Goal: Task Accomplishment & Management: Complete application form

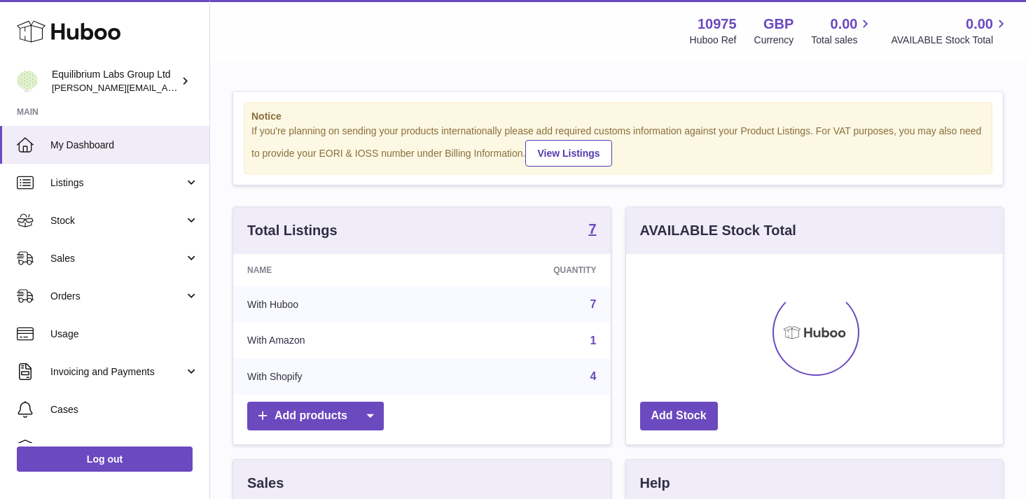
scroll to position [218, 377]
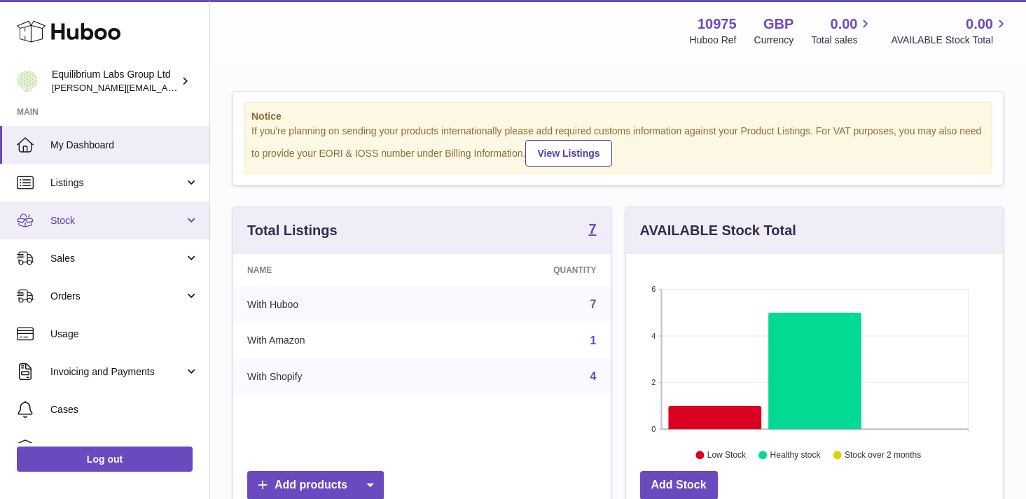
click at [150, 226] on span "Stock" at bounding box center [117, 220] width 134 height 13
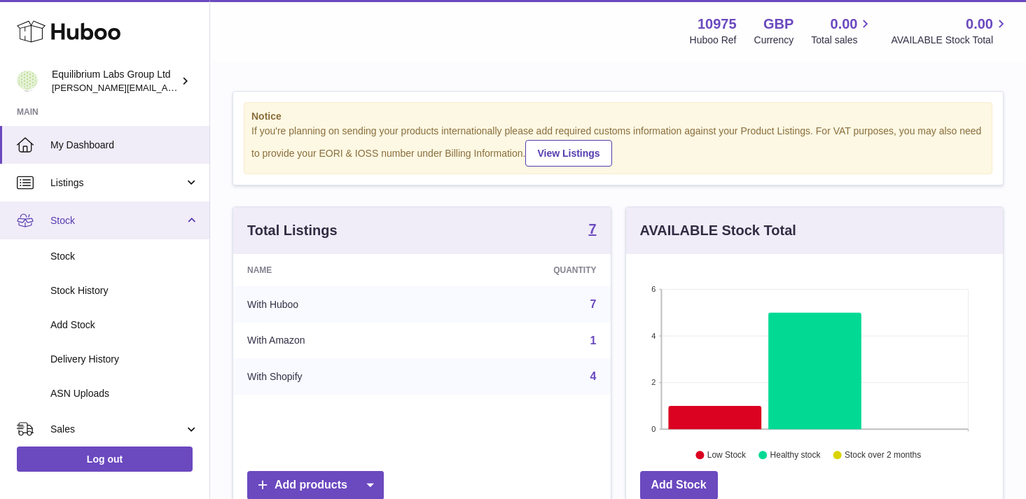
click at [128, 221] on span "Stock" at bounding box center [117, 220] width 134 height 13
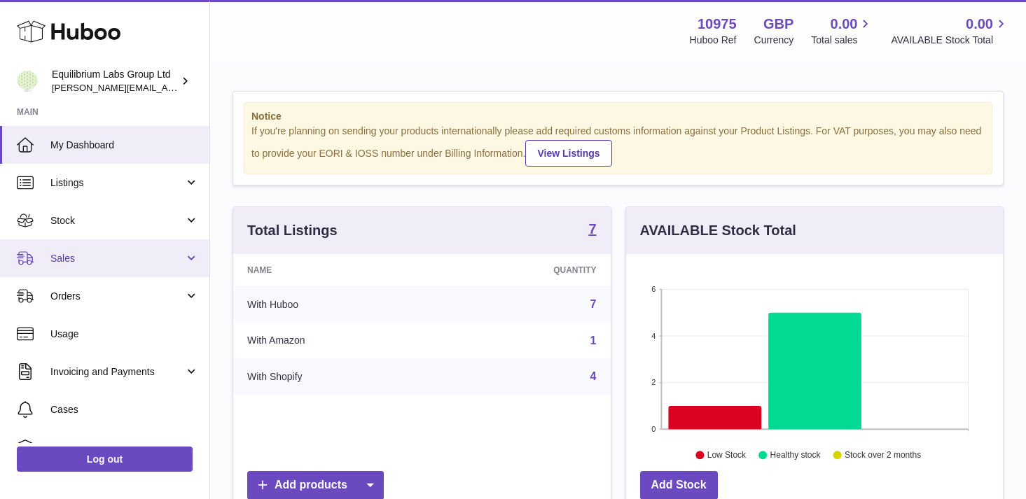
click at [123, 249] on link "Sales" at bounding box center [104, 258] width 209 height 38
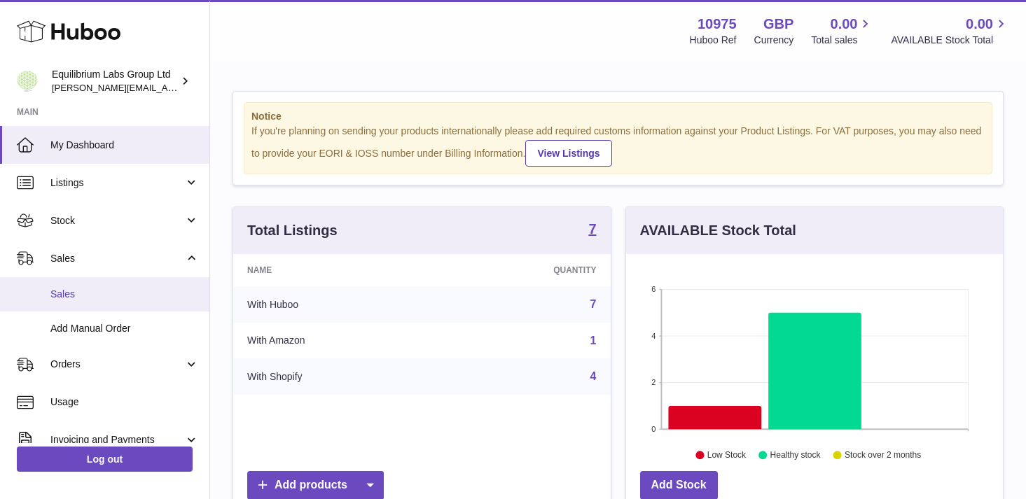
click at [122, 286] on link "Sales" at bounding box center [104, 294] width 209 height 34
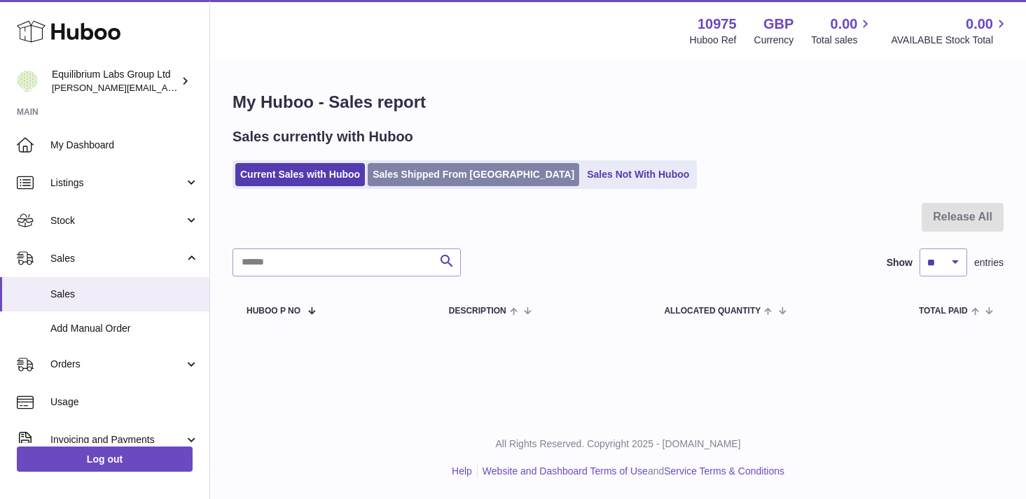
click at [418, 183] on link "Sales Shipped From [GEOGRAPHIC_DATA]" at bounding box center [473, 174] width 211 height 23
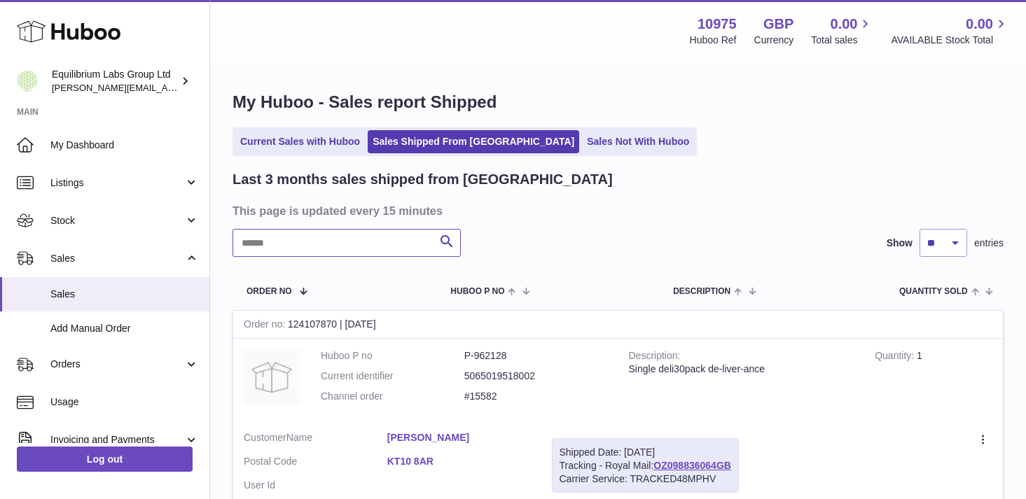
click at [364, 247] on input "text" at bounding box center [346, 243] width 228 height 28
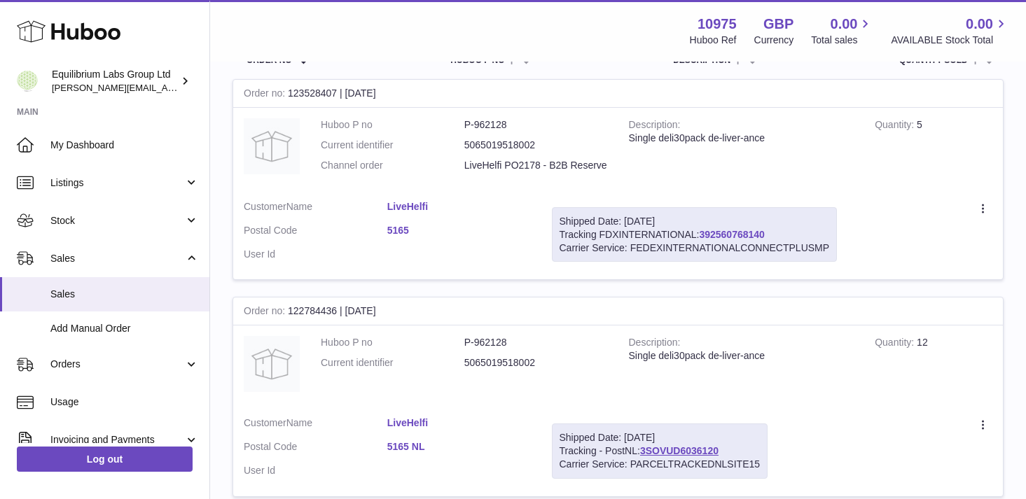
scroll to position [228, 0]
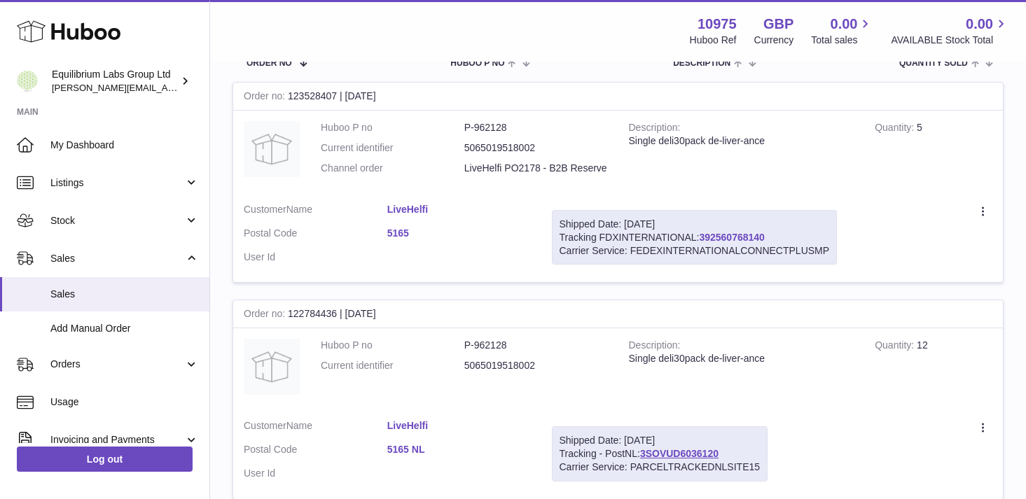
type input "*****"
click at [733, 239] on link "392560768140" at bounding box center [731, 237] width 65 height 11
click at [982, 214] on icon at bounding box center [984, 213] width 16 height 14
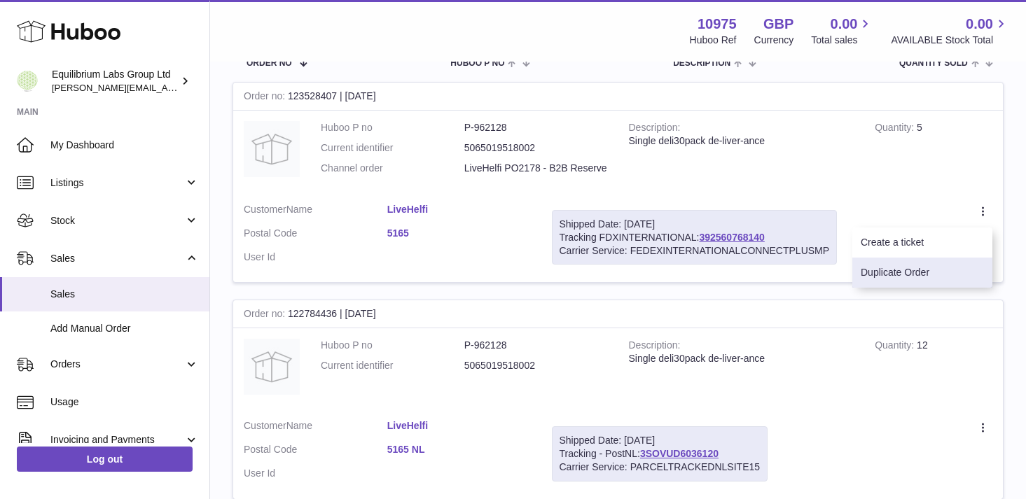
click at [942, 272] on li "Duplicate Order" at bounding box center [922, 273] width 140 height 30
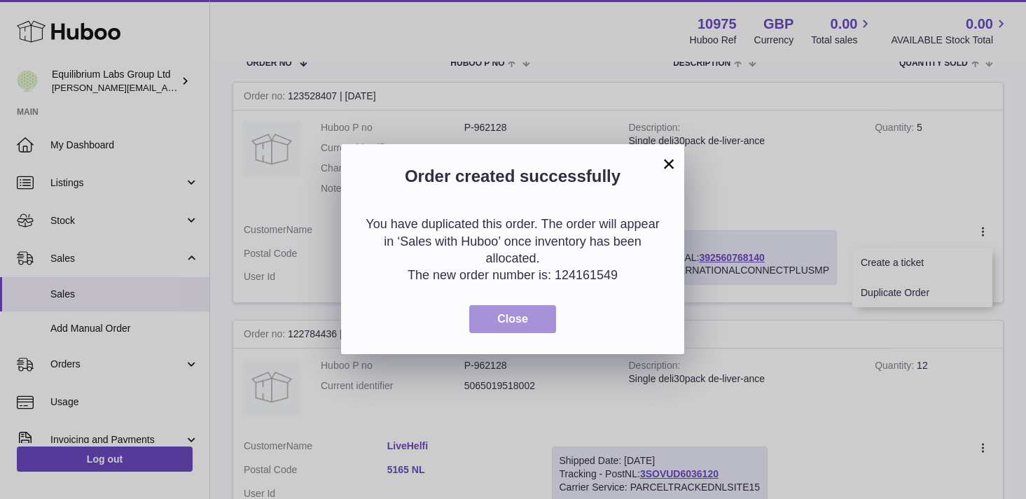
click at [540, 314] on button "Close" at bounding box center [512, 319] width 87 height 29
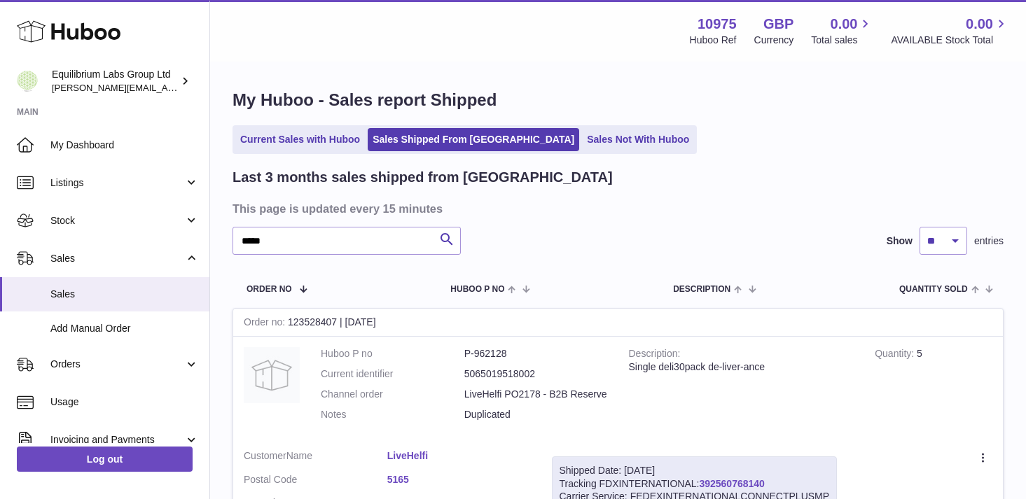
scroll to position [0, 0]
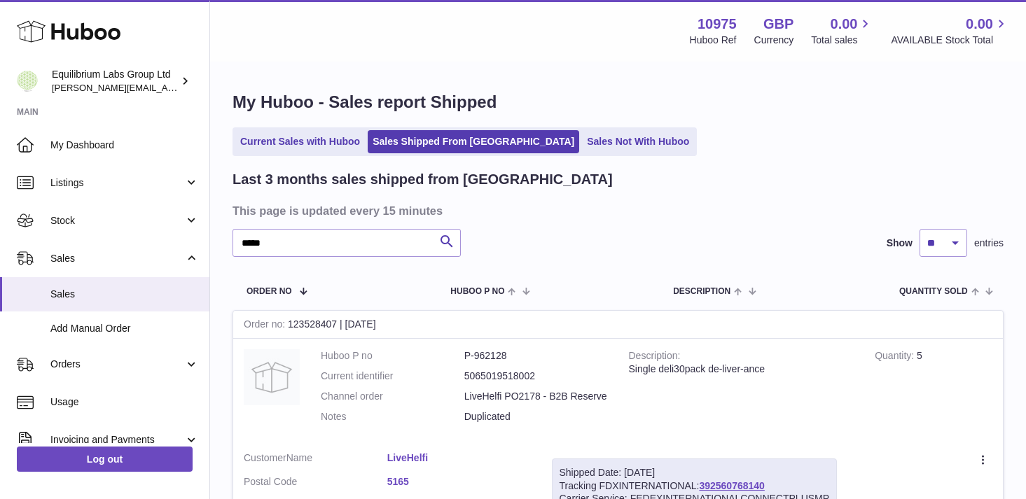
click at [290, 130] on ul "Current Sales with Huboo Sales Shipped From Huboo Sales Not With Huboo" at bounding box center [464, 141] width 464 height 29
click at [291, 138] on link "Current Sales with Huboo" at bounding box center [300, 141] width 130 height 23
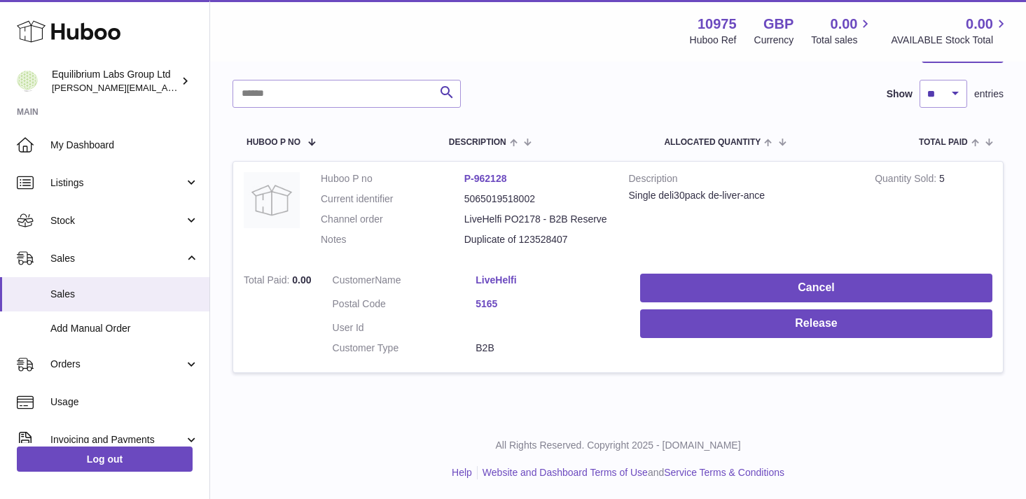
scroll to position [170, 0]
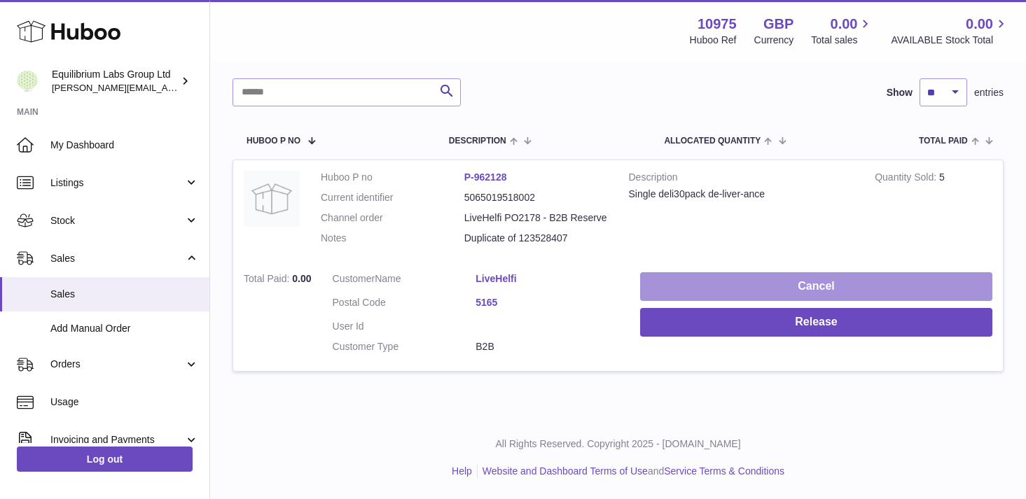
click at [804, 292] on button "Cancel" at bounding box center [816, 286] width 352 height 29
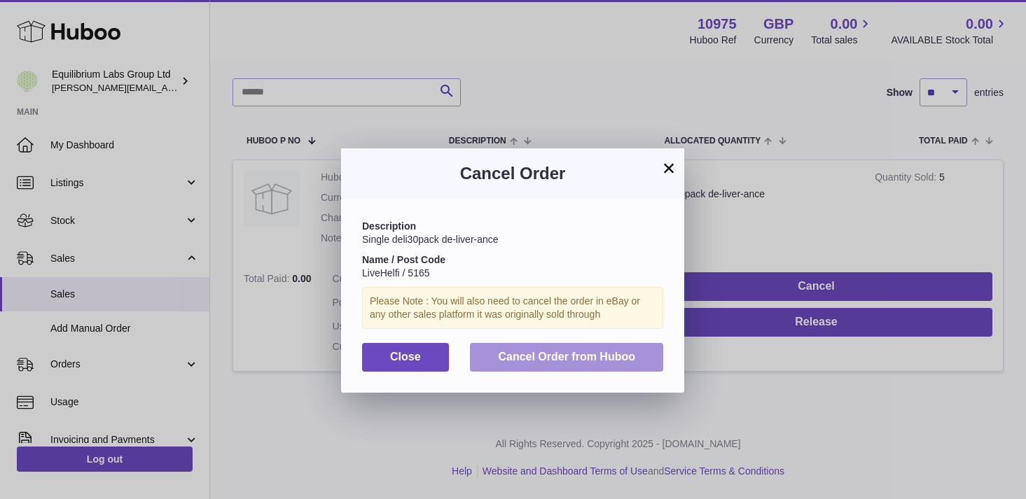
click at [569, 362] on span "Cancel Order from Huboo" at bounding box center [566, 357] width 137 height 12
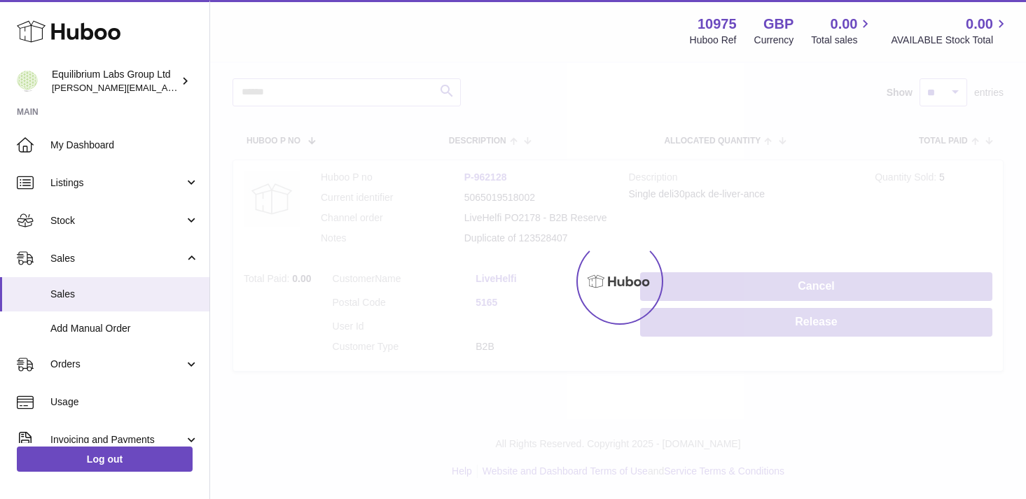
scroll to position [0, 0]
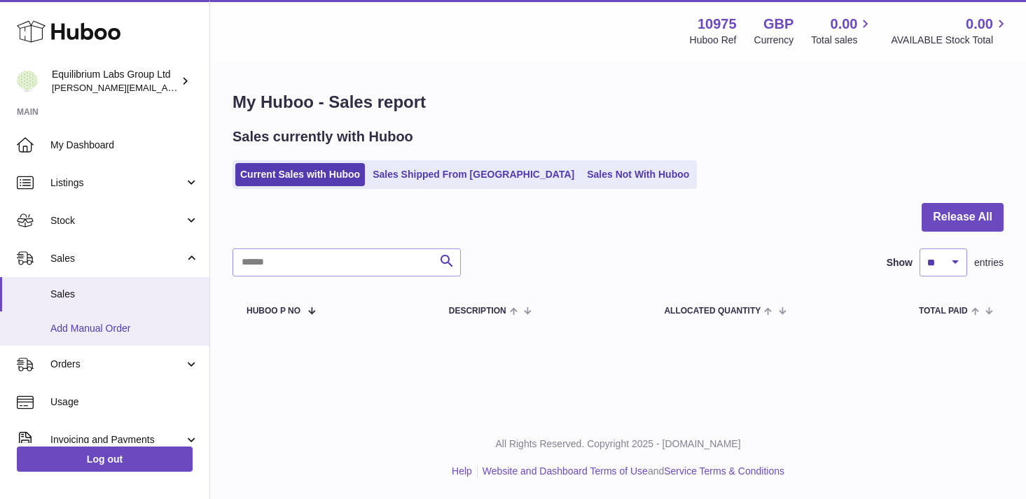
click at [154, 328] on span "Add Manual Order" at bounding box center [124, 328] width 148 height 13
click at [126, 319] on link "Add Manual Order" at bounding box center [104, 329] width 209 height 34
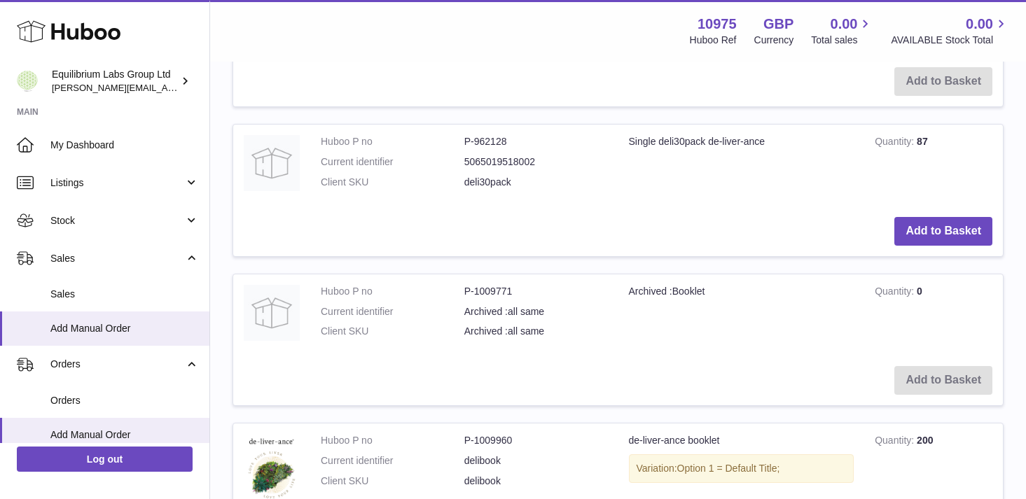
scroll to position [1325, 0]
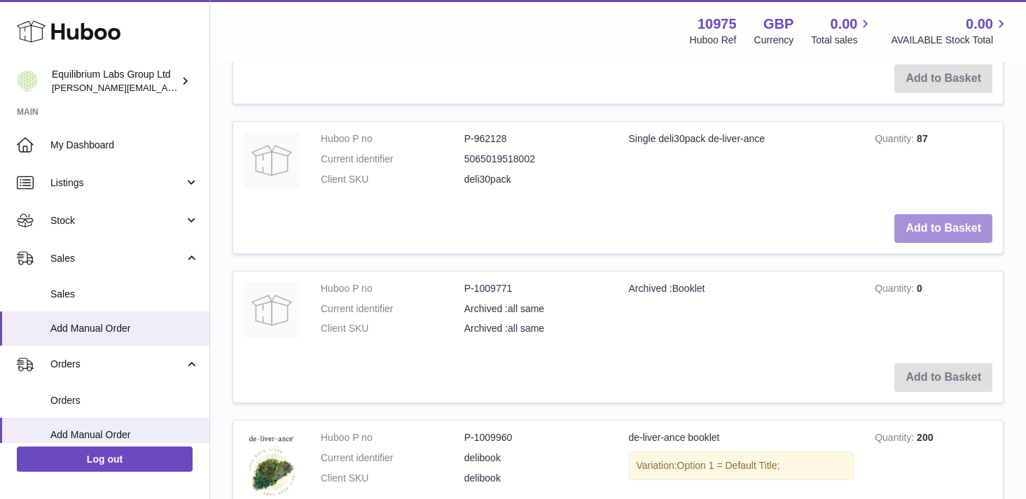
click at [960, 230] on button "Add to Basket" at bounding box center [943, 228] width 98 height 29
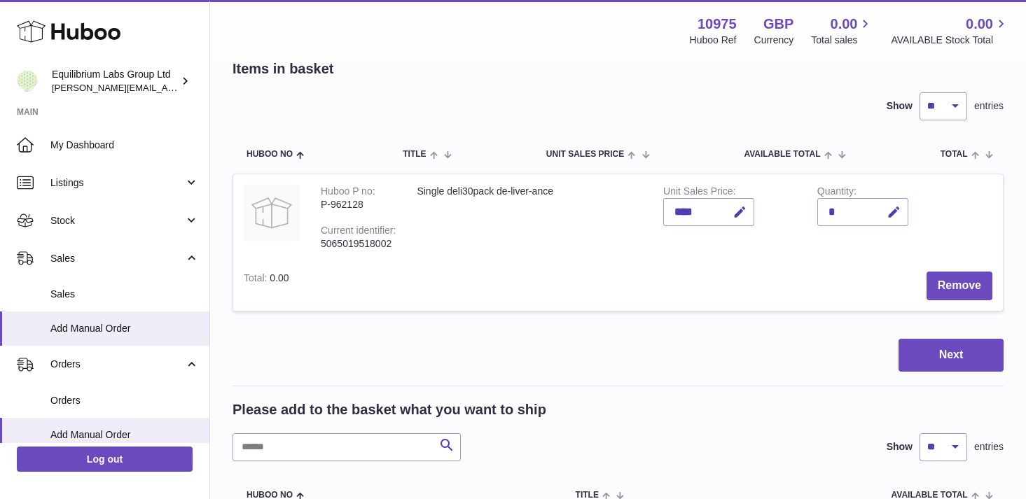
scroll to position [0, 0]
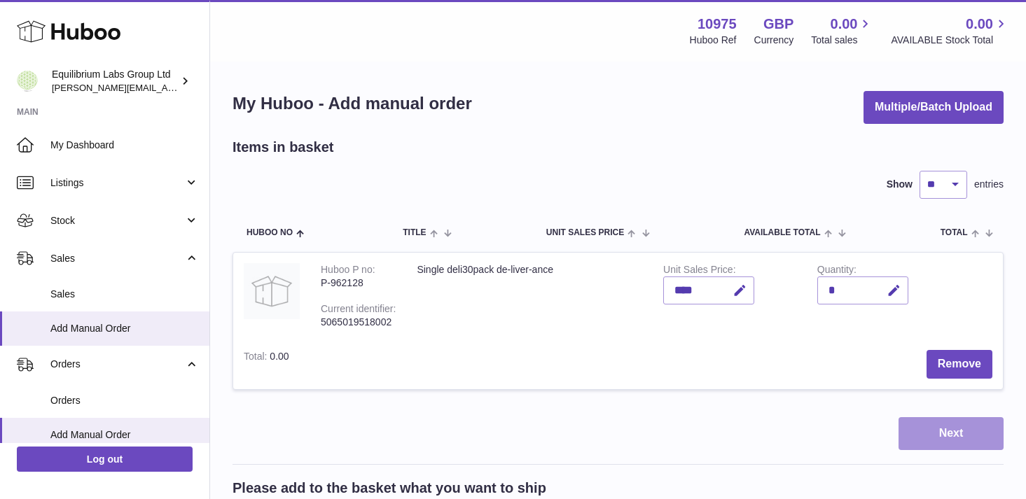
click at [948, 438] on button "Next" at bounding box center [950, 433] width 105 height 33
click at [883, 288] on button "button" at bounding box center [891, 291] width 33 height 29
type input "*"
click at [894, 291] on icon "submit" at bounding box center [894, 290] width 13 height 13
click at [938, 425] on button "Next" at bounding box center [950, 433] width 105 height 33
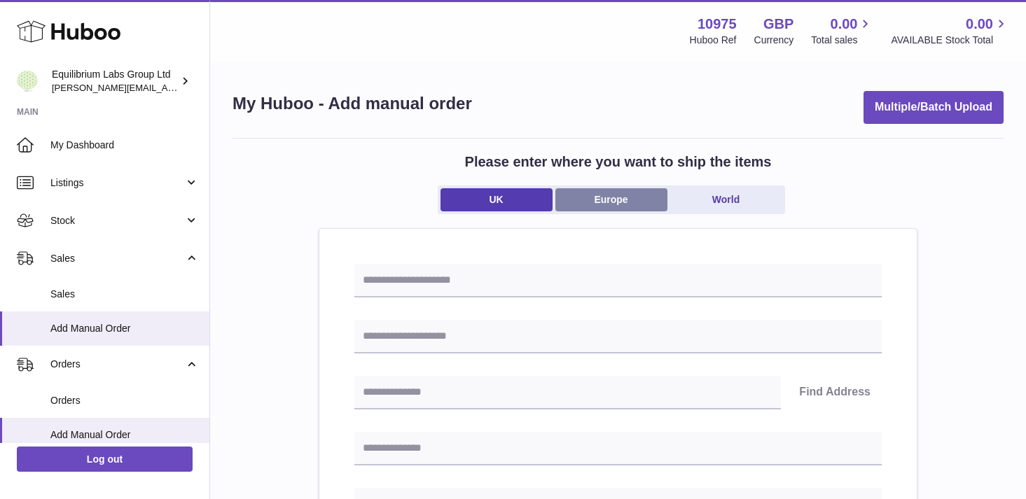
click at [606, 206] on link "Europe" at bounding box center [611, 199] width 112 height 23
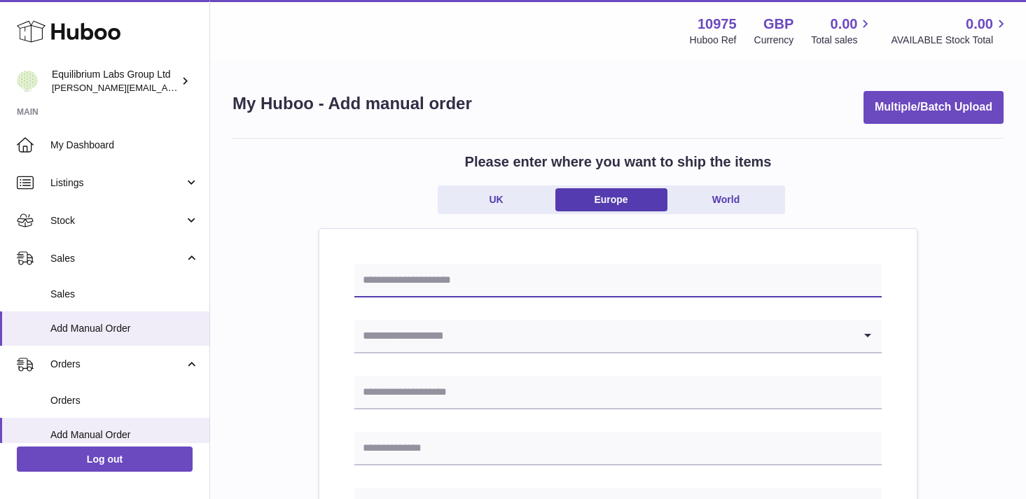
click at [442, 282] on input "text" at bounding box center [617, 281] width 527 height 34
paste input "**********"
type input "**********"
click at [424, 341] on input "Search for option" at bounding box center [603, 336] width 499 height 32
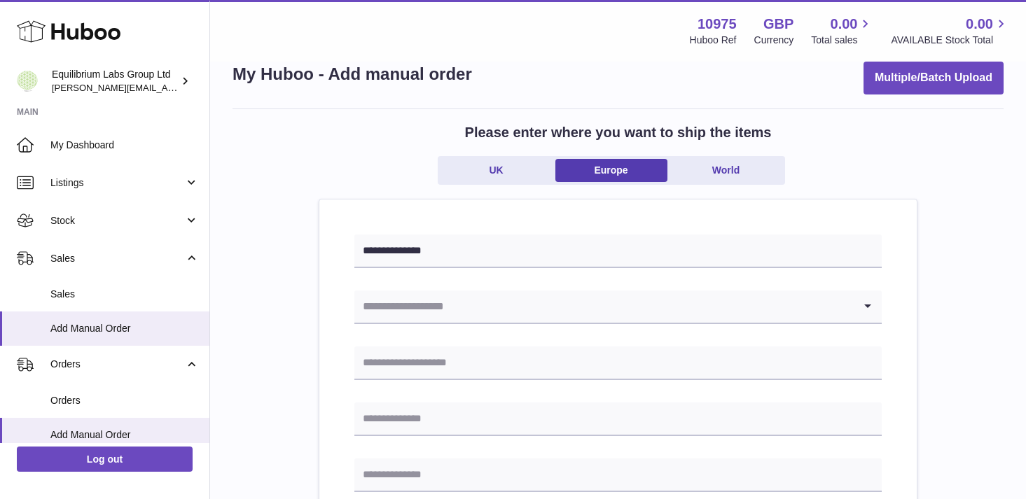
scroll to position [35, 0]
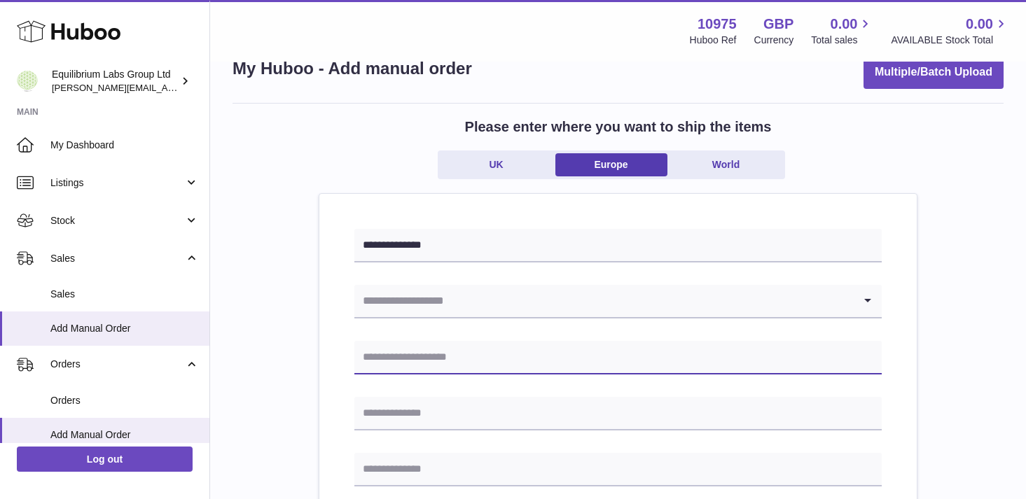
click at [407, 360] on input "text" at bounding box center [617, 358] width 527 height 34
paste input "**********"
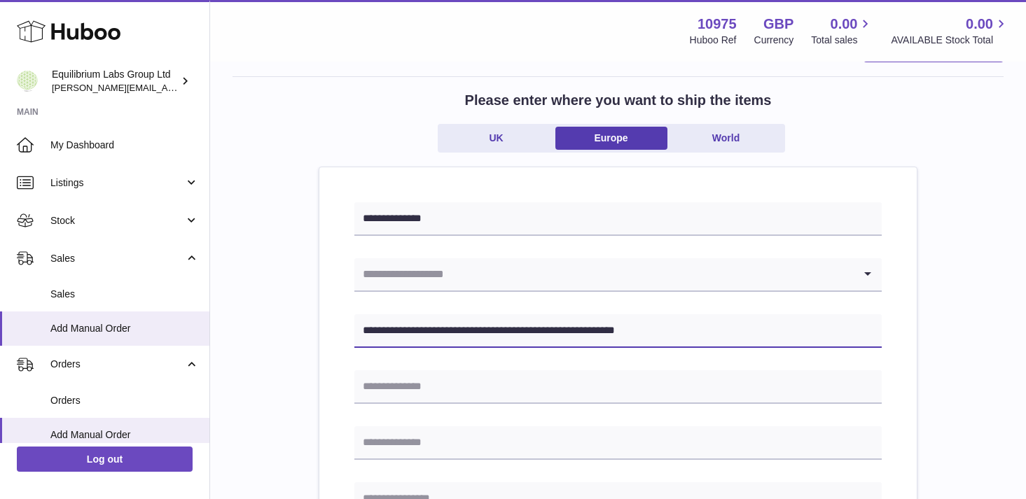
scroll to position [64, 0]
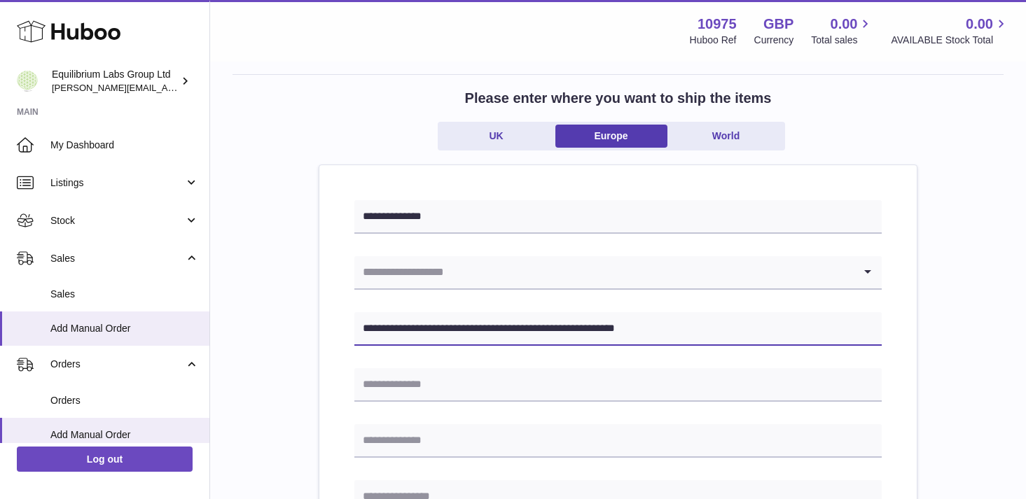
type input "**********"
click at [474, 283] on input "Search for option" at bounding box center [603, 272] width 499 height 32
click at [421, 273] on input "Search for option" at bounding box center [603, 272] width 499 height 32
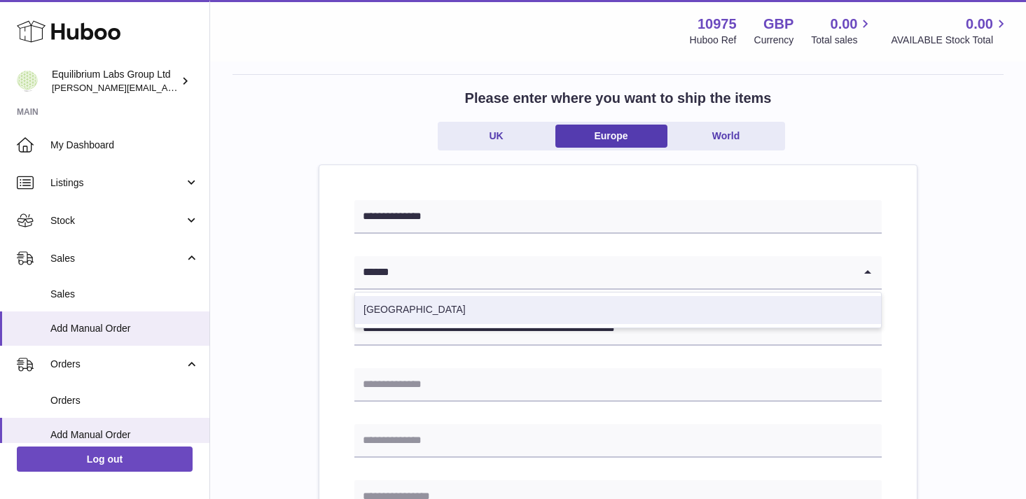
click at [429, 302] on li "Netherlands" at bounding box center [618, 310] width 526 height 28
type input "******"
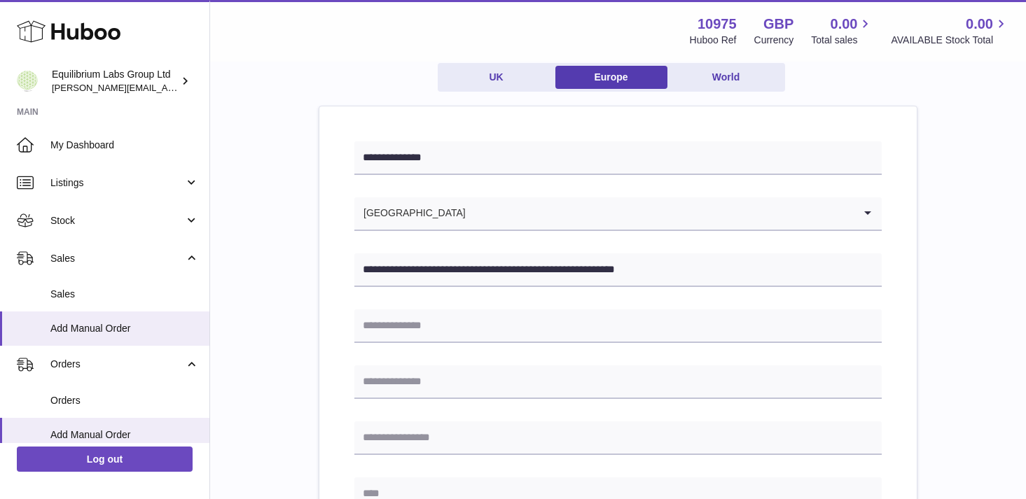
scroll to position [128, 0]
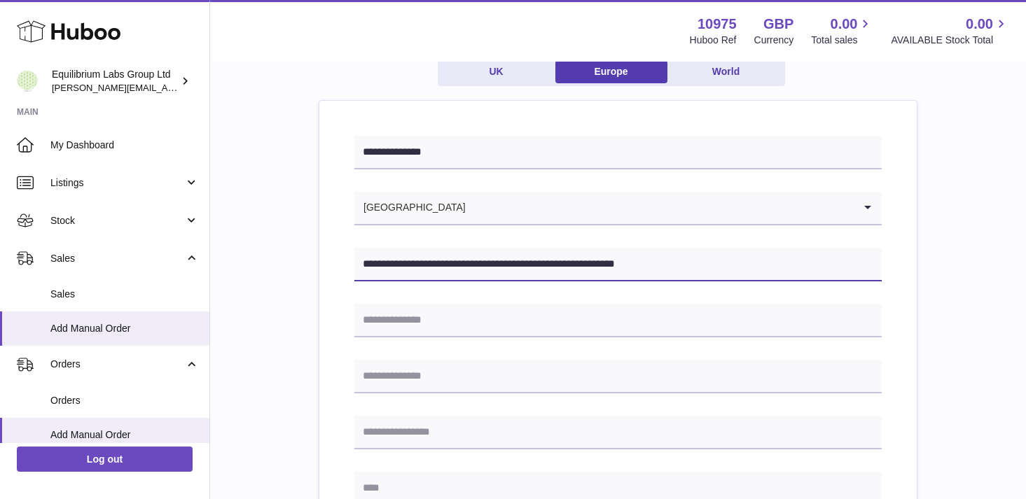
drag, startPoint x: 683, startPoint y: 260, endPoint x: 593, endPoint y: 259, distance: 90.3
click at [593, 259] on input "**********" at bounding box center [617, 265] width 527 height 34
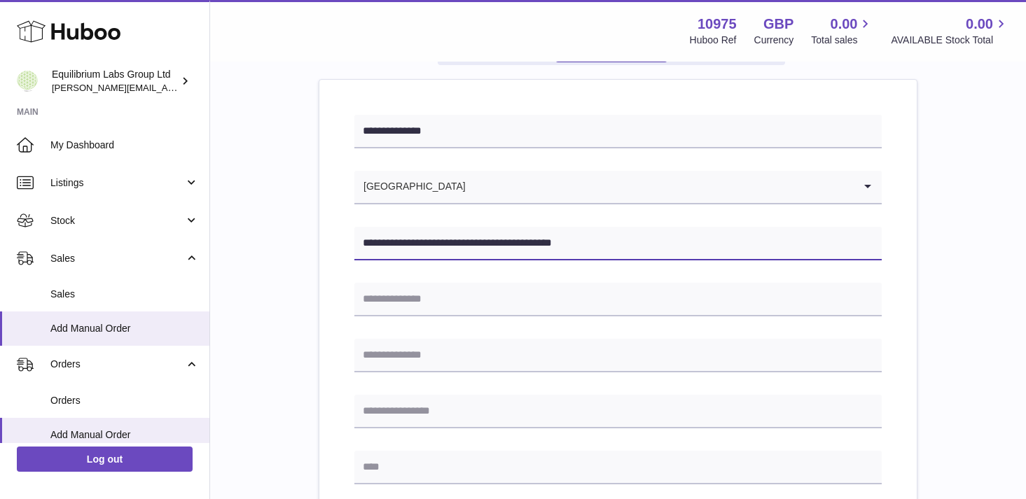
scroll to position [159, 0]
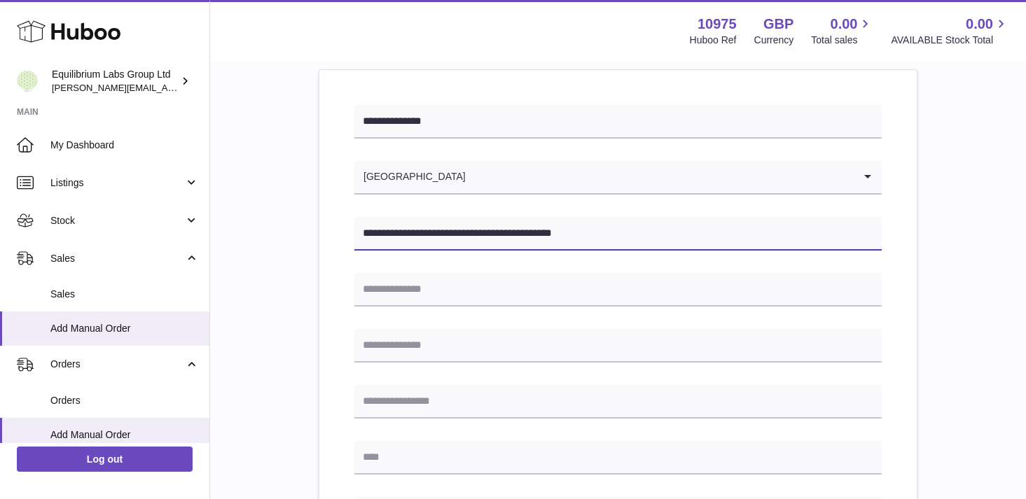
drag, startPoint x: 459, startPoint y: 234, endPoint x: 428, endPoint y: 239, distance: 31.2
click at [428, 239] on input "**********" at bounding box center [617, 234] width 527 height 34
drag, startPoint x: 426, startPoint y: 233, endPoint x: 478, endPoint y: 235, distance: 52.5
click at [478, 235] on input "**********" at bounding box center [617, 234] width 527 height 34
type input "**********"
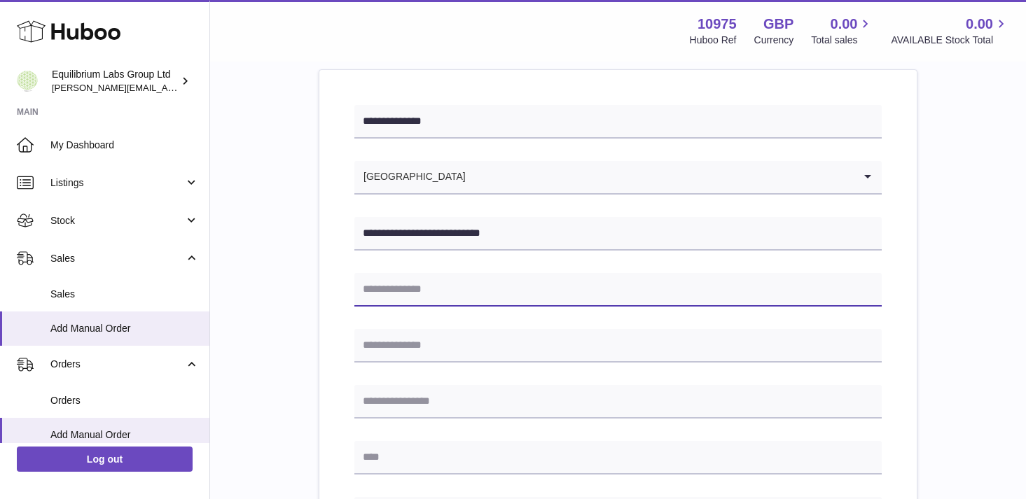
click at [398, 291] on input "text" at bounding box center [617, 290] width 527 height 34
paste input "**********"
type input "**********"
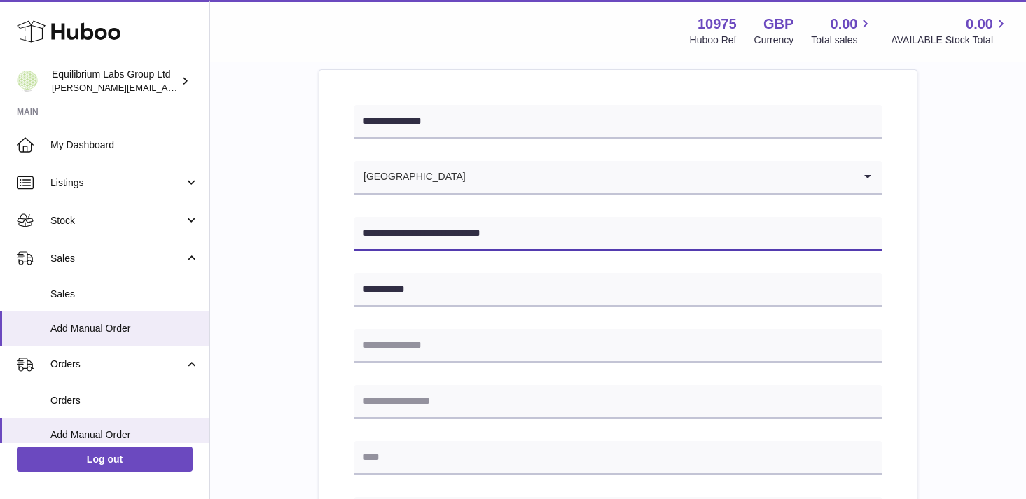
drag, startPoint x: 429, startPoint y: 232, endPoint x: 464, endPoint y: 232, distance: 35.0
click at [464, 232] on input "**********" at bounding box center [617, 234] width 527 height 34
type input "**********"
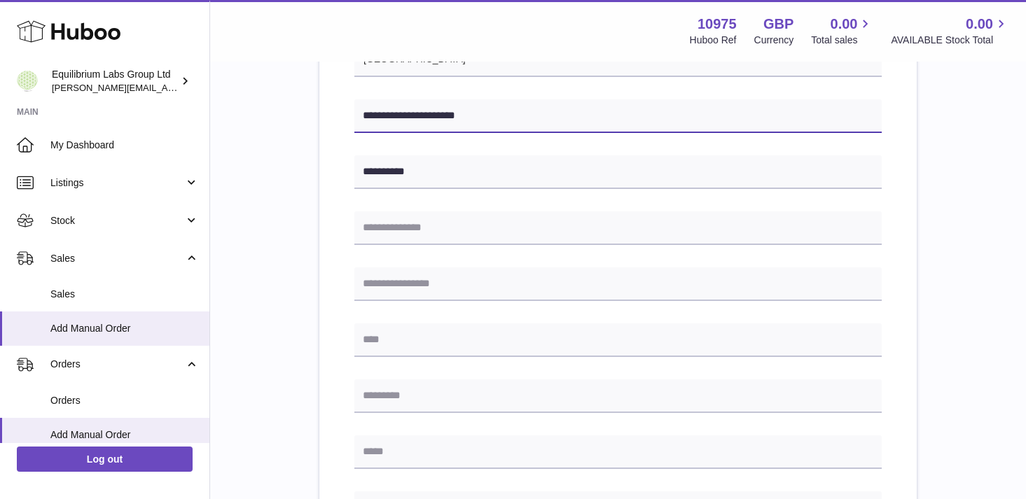
scroll to position [319, 0]
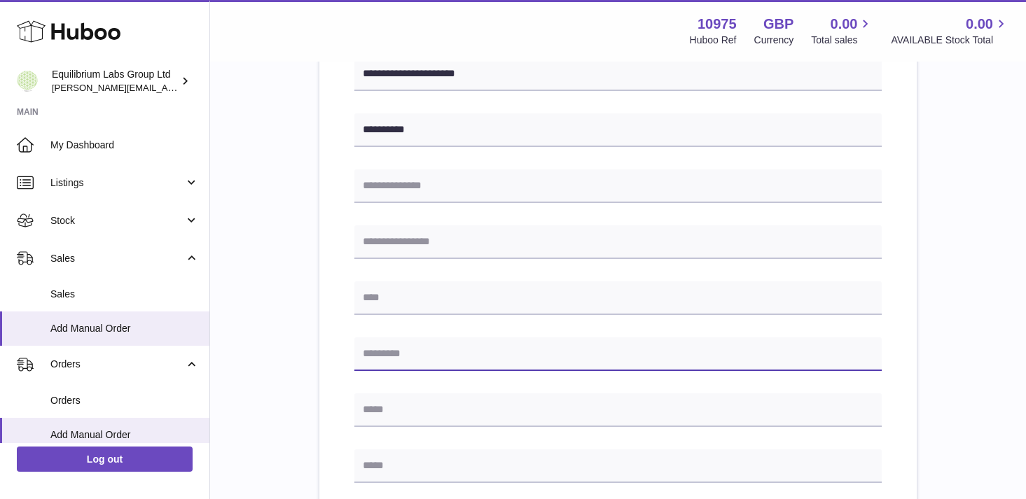
click at [384, 363] on input "text" at bounding box center [617, 354] width 527 height 34
paste input "******"
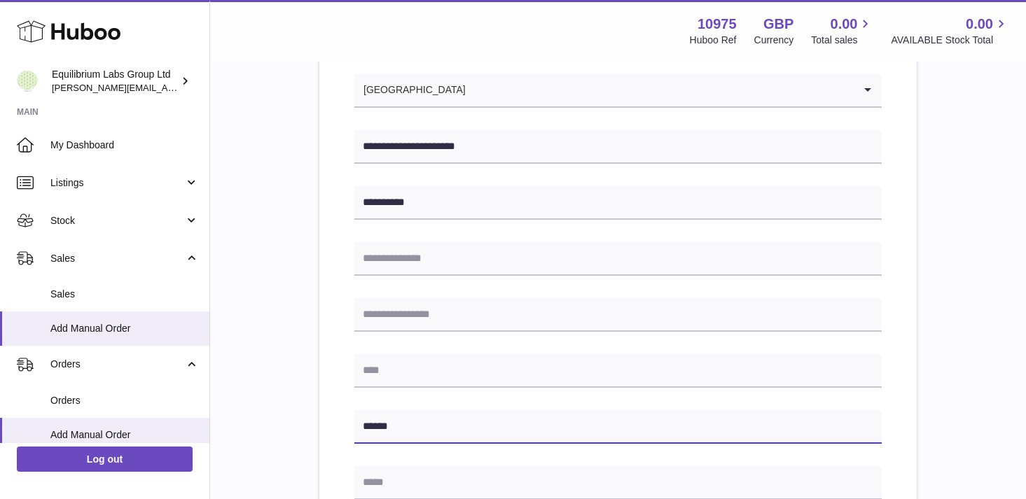
scroll to position [234, 0]
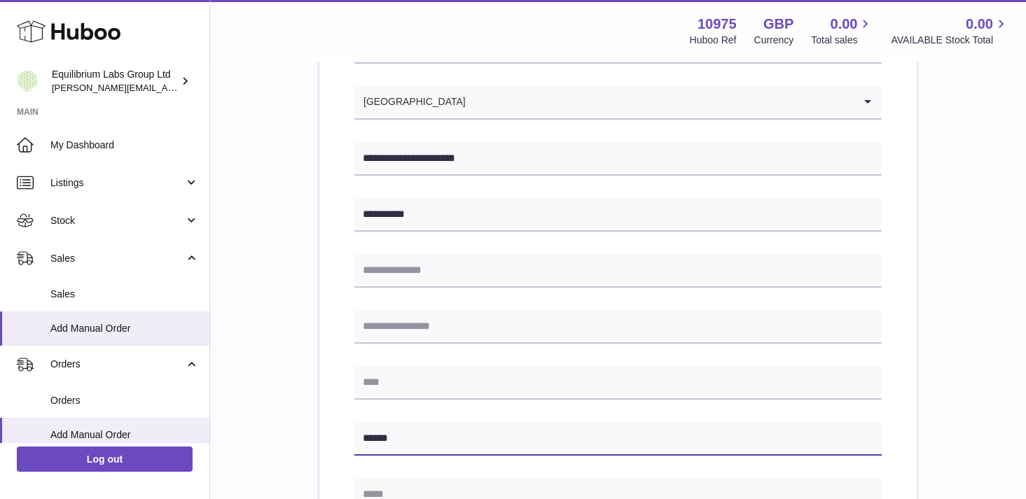
type input "******"
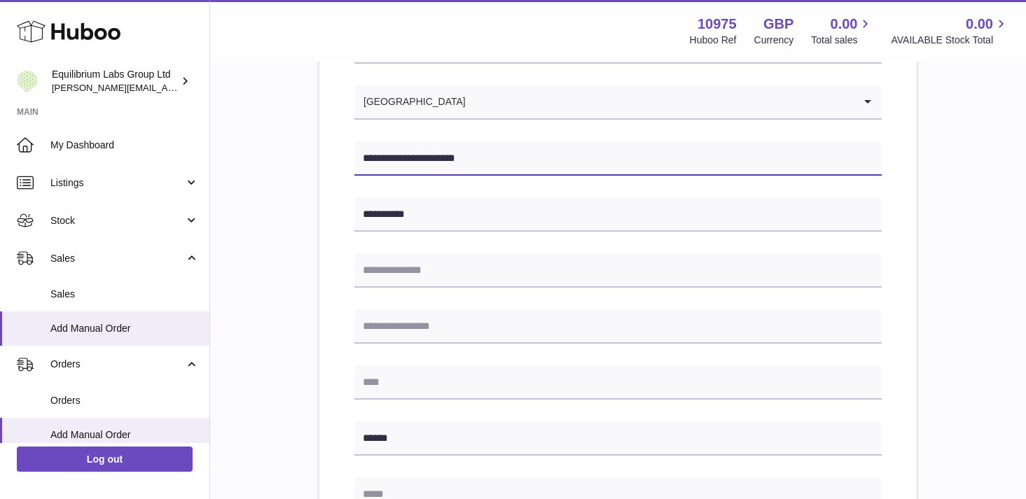
drag, startPoint x: 472, startPoint y: 159, endPoint x: 434, endPoint y: 157, distance: 37.9
click at [434, 157] on input "**********" at bounding box center [617, 159] width 527 height 34
type input "**********"
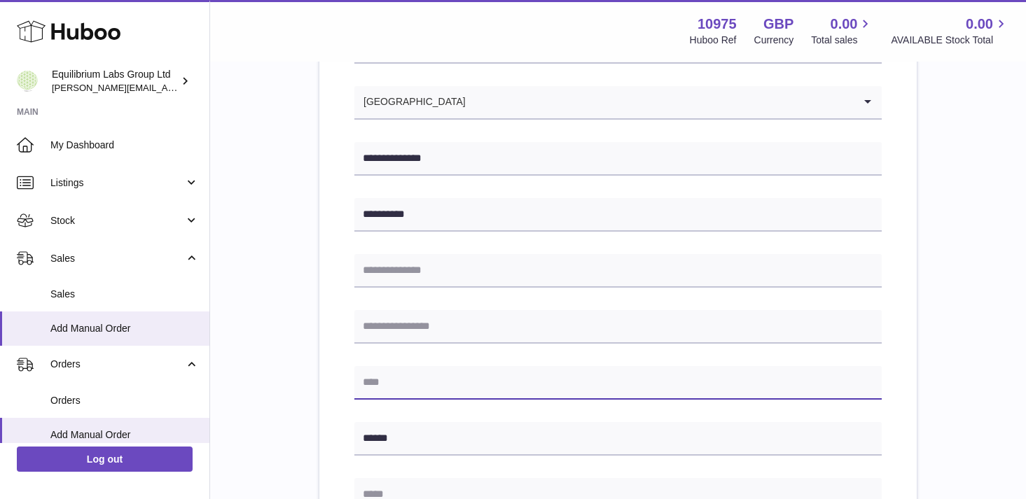
click at [404, 376] on input "text" at bounding box center [617, 383] width 527 height 34
paste input "******"
type input "******"
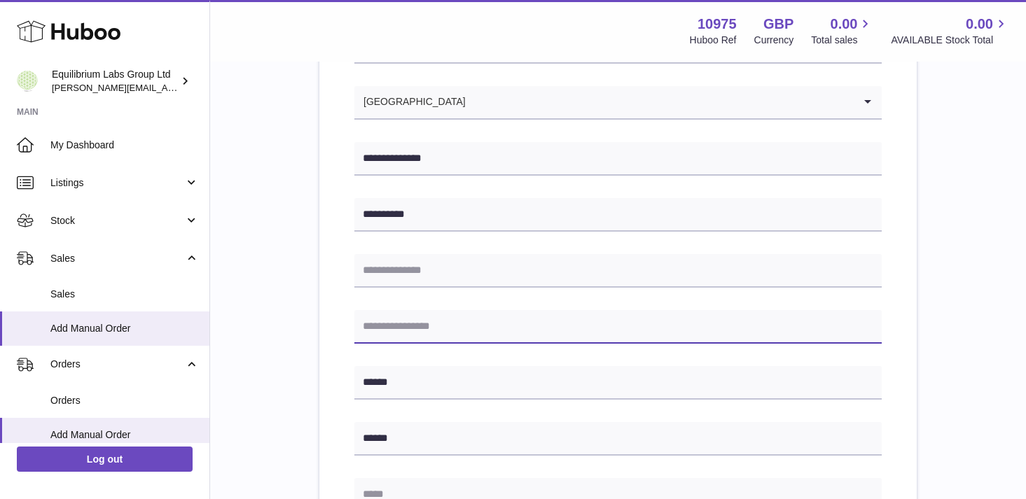
click at [390, 335] on input "text" at bounding box center [617, 327] width 527 height 34
paste input "******"
type input "******"
click at [310, 327] on div "**********" at bounding box center [617, 407] width 771 height 1007
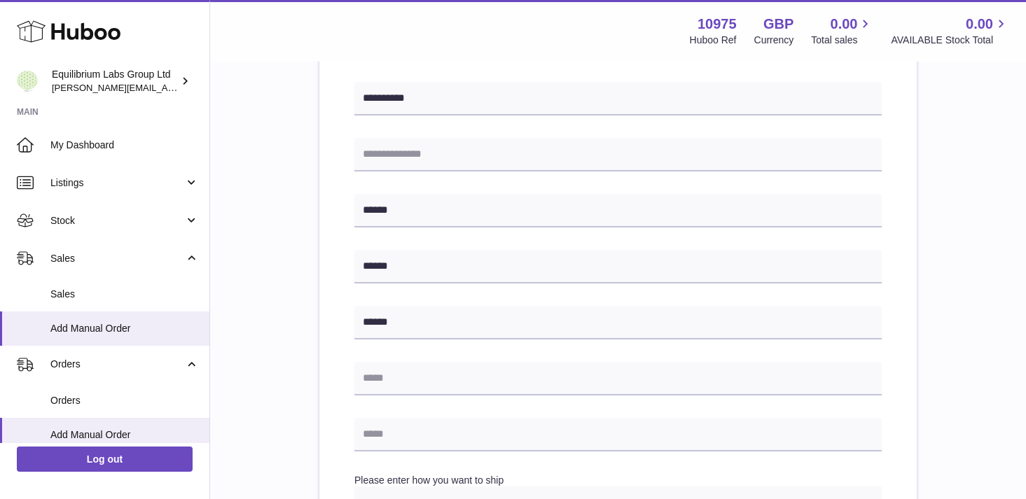
scroll to position [361, 0]
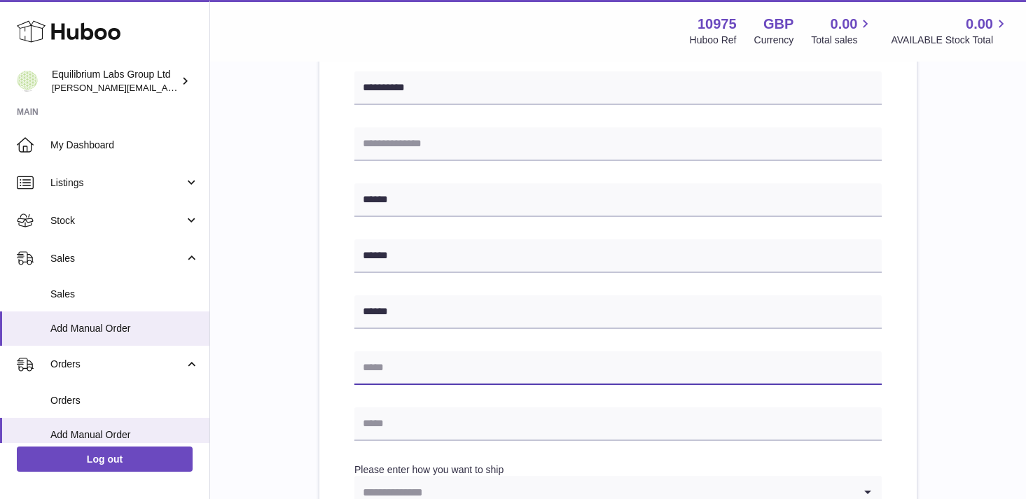
click at [395, 362] on input "text" at bounding box center [617, 368] width 527 height 34
paste input "**********"
type input "**********"
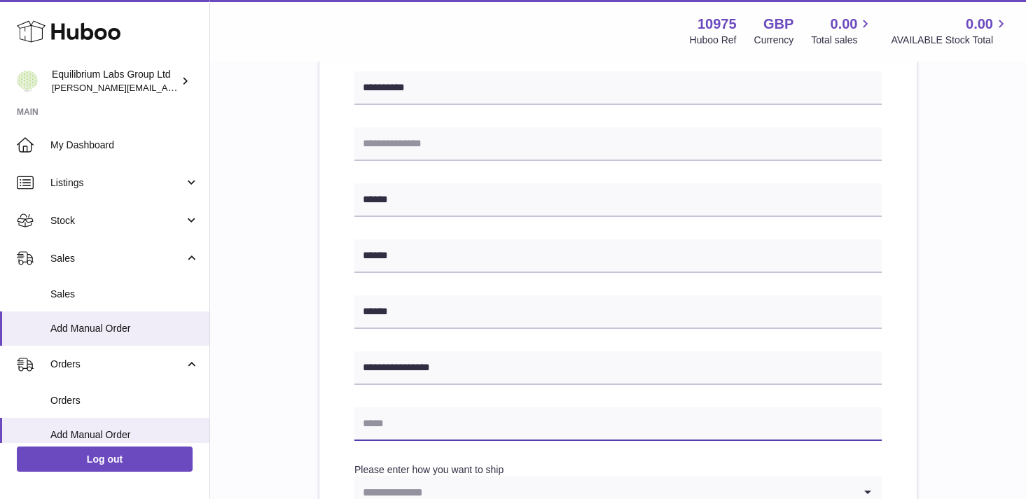
click at [384, 431] on input "text" at bounding box center [617, 424] width 527 height 34
paste input "**********"
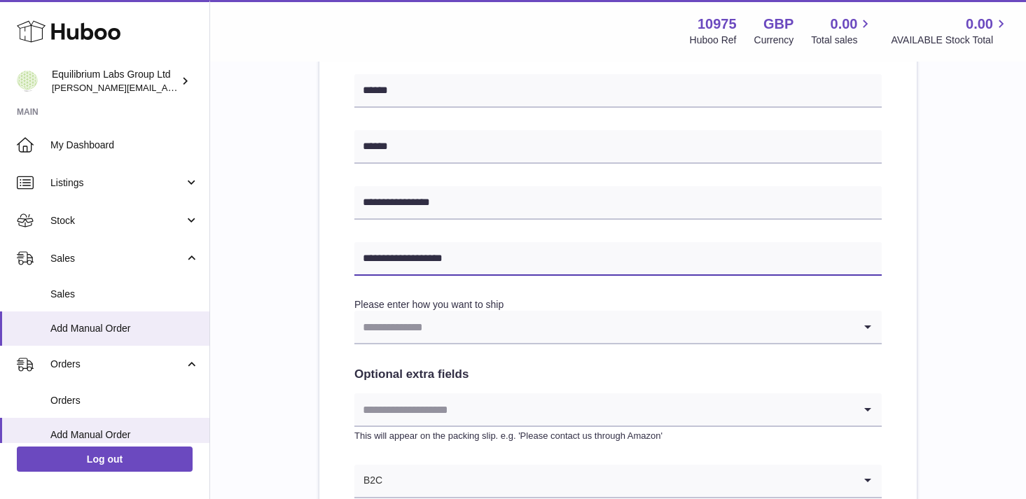
scroll to position [529, 0]
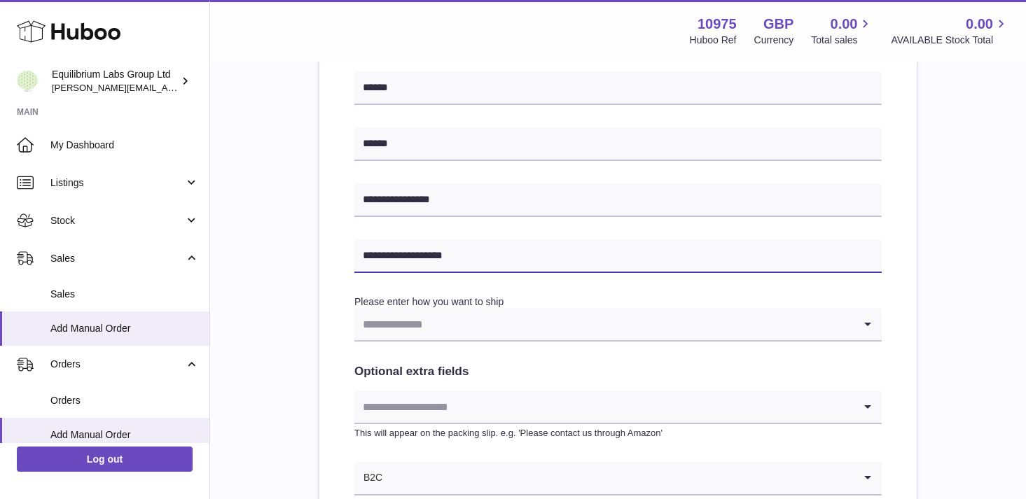
type input "**********"
click at [432, 328] on input "Search for option" at bounding box center [603, 324] width 499 height 32
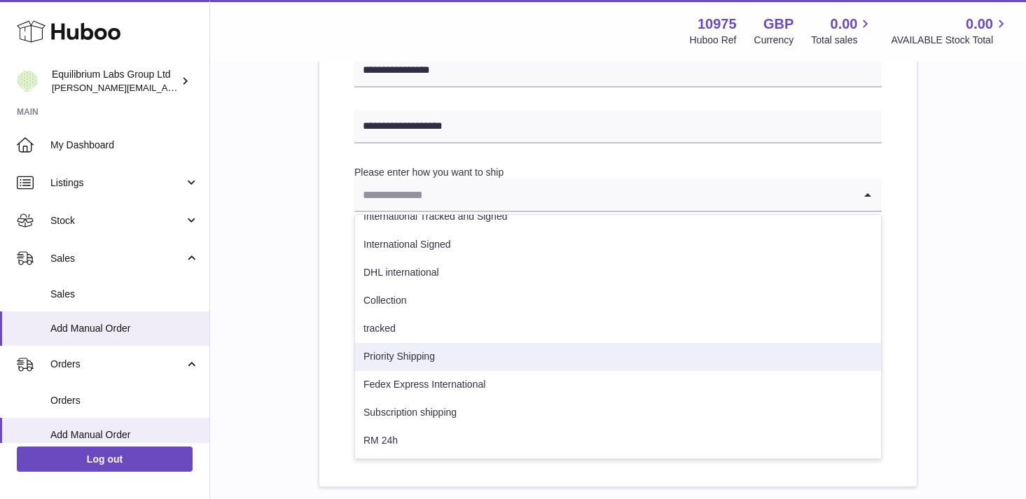
scroll to position [659, 0]
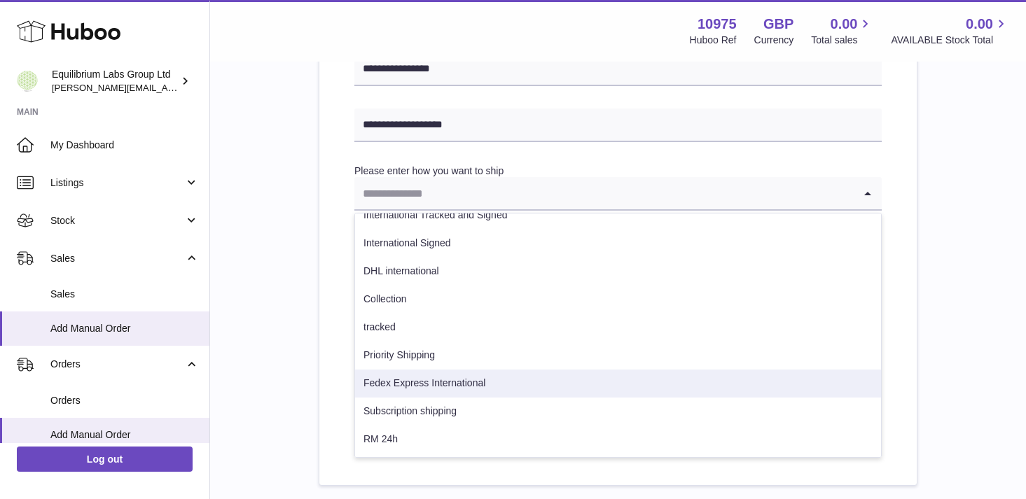
click at [447, 384] on li "Fedex Express International" at bounding box center [618, 384] width 526 height 28
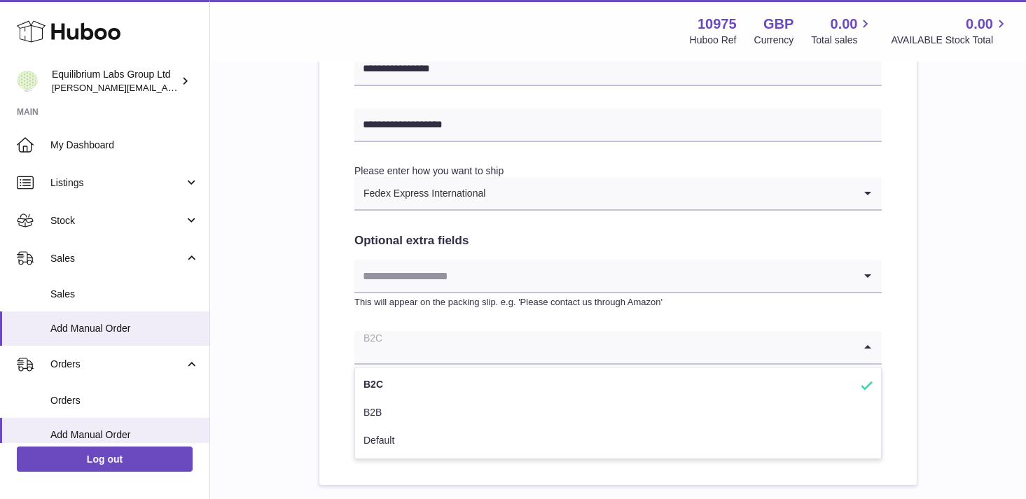
click at [435, 349] on input "Search for option" at bounding box center [603, 347] width 499 height 32
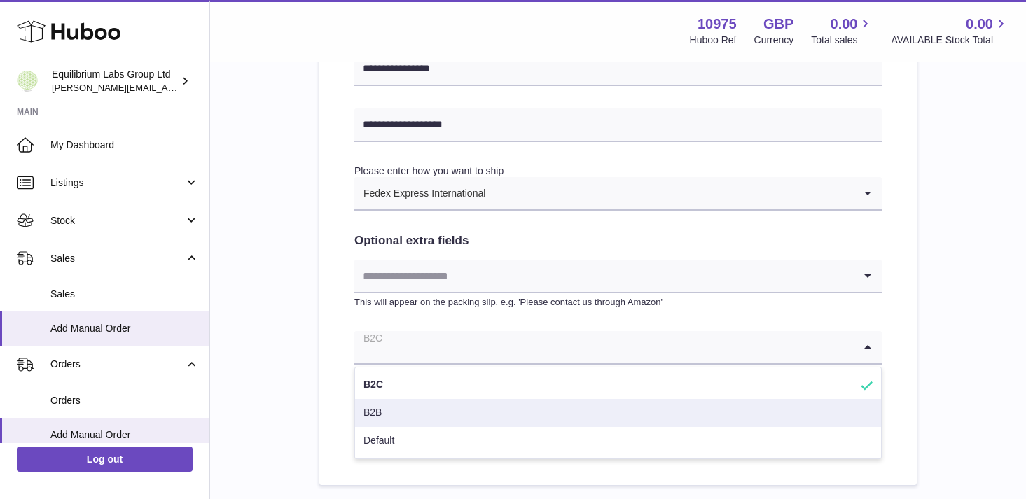
click at [421, 405] on li "B2B" at bounding box center [618, 413] width 526 height 28
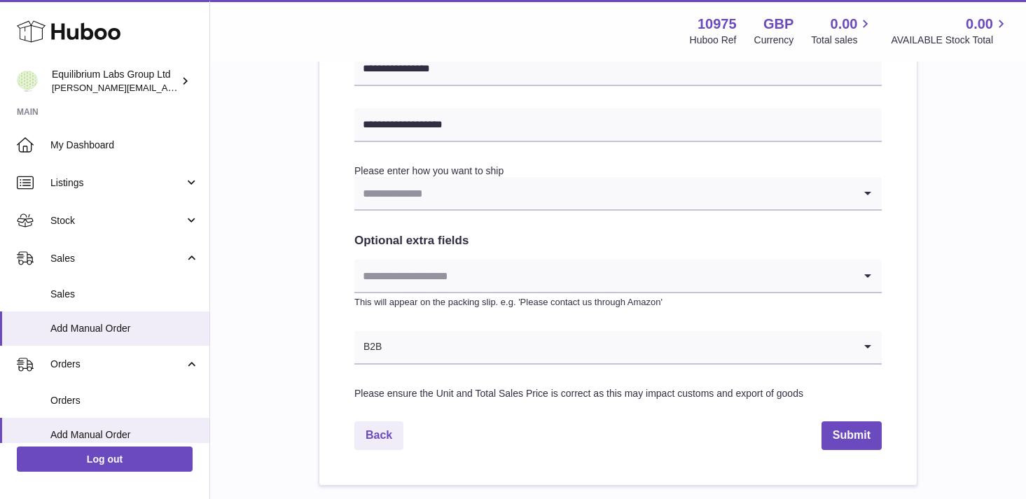
click at [321, 335] on div "**********" at bounding box center [617, 27] width 597 height 916
click at [452, 266] on input "Search for option" at bounding box center [603, 276] width 499 height 32
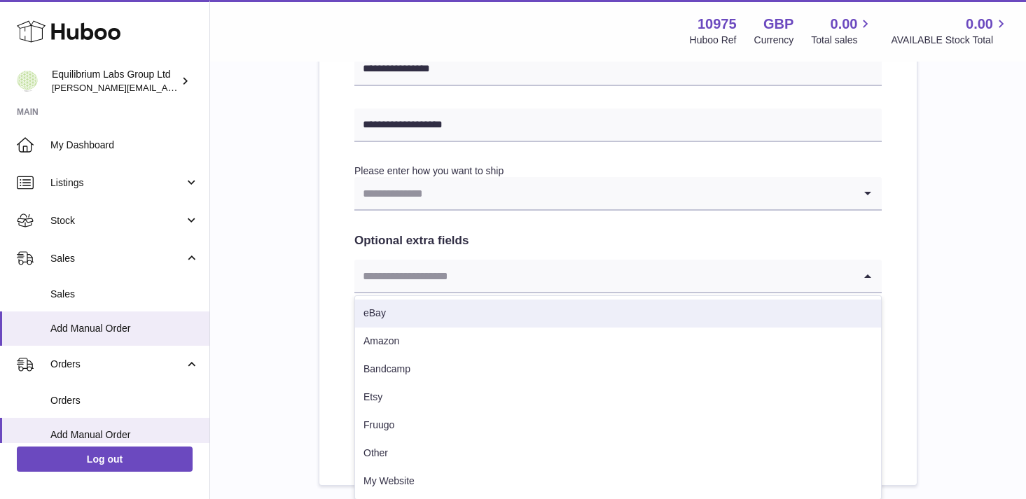
click at [325, 315] on div "**********" at bounding box center [617, 27] width 597 height 916
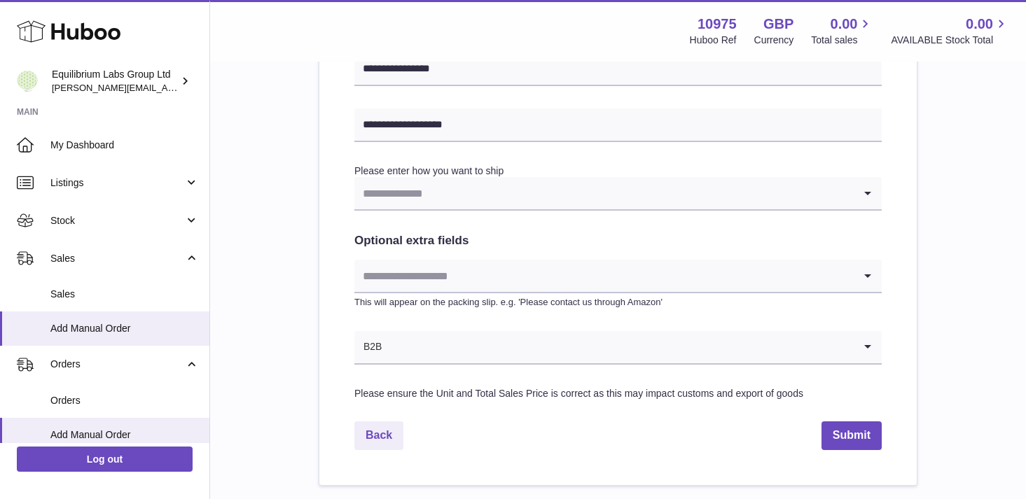
click at [421, 200] on input "Search for option" at bounding box center [603, 193] width 499 height 32
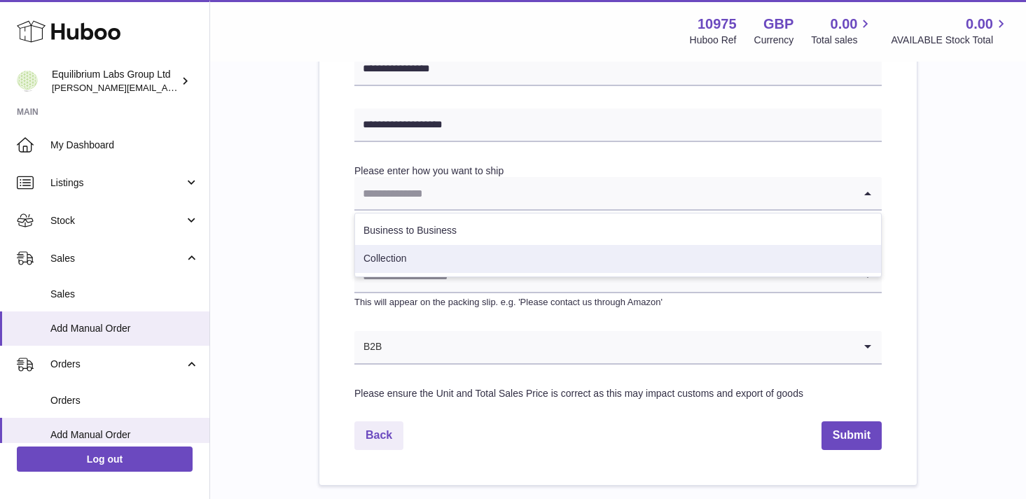
click at [416, 258] on li "Collection" at bounding box center [618, 259] width 526 height 28
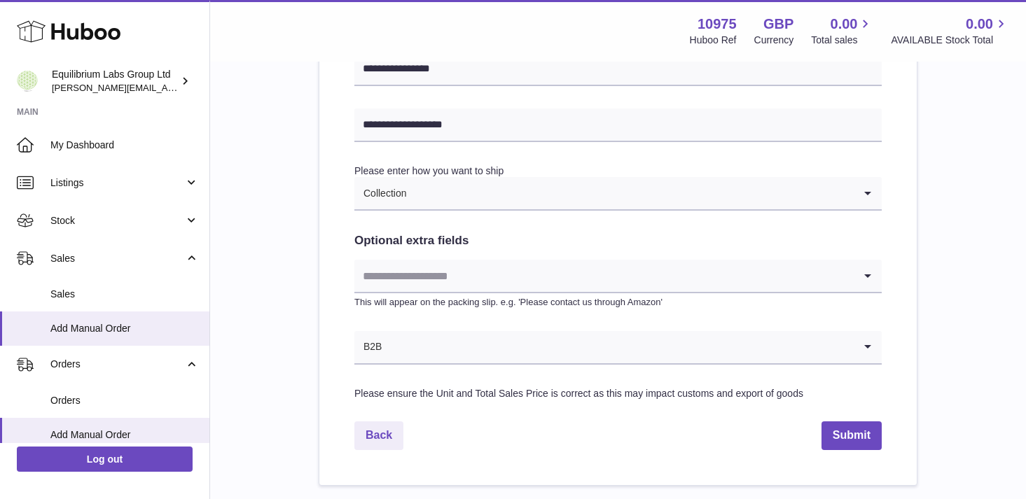
click at [325, 251] on div "**********" at bounding box center [617, 27] width 597 height 916
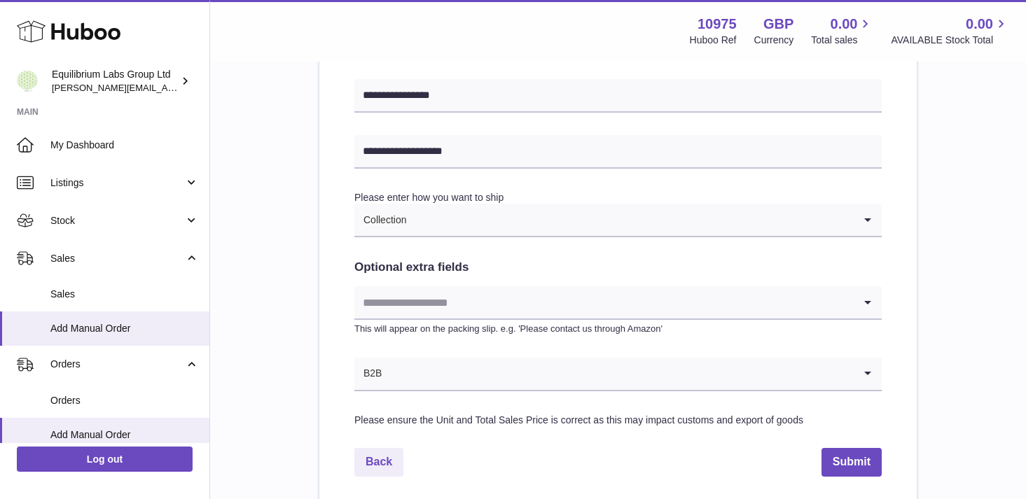
scroll to position [631, 0]
click at [413, 231] on input "Search for option" at bounding box center [630, 221] width 447 height 32
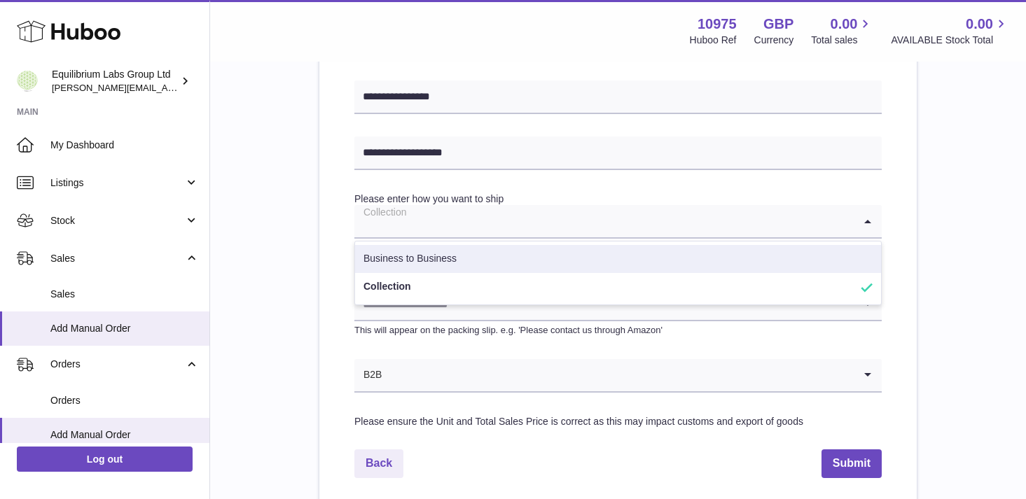
click at [419, 267] on li "Business to Business" at bounding box center [618, 259] width 526 height 28
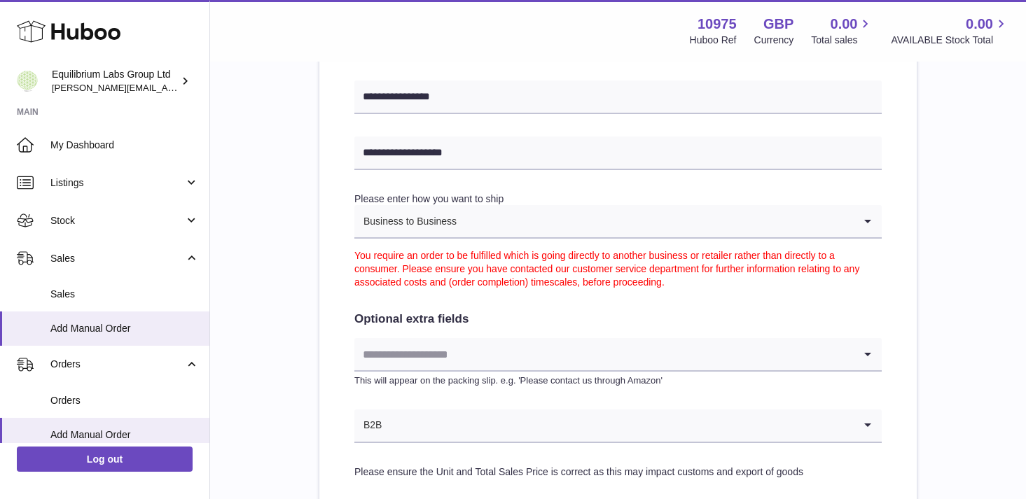
scroll to position [806, 0]
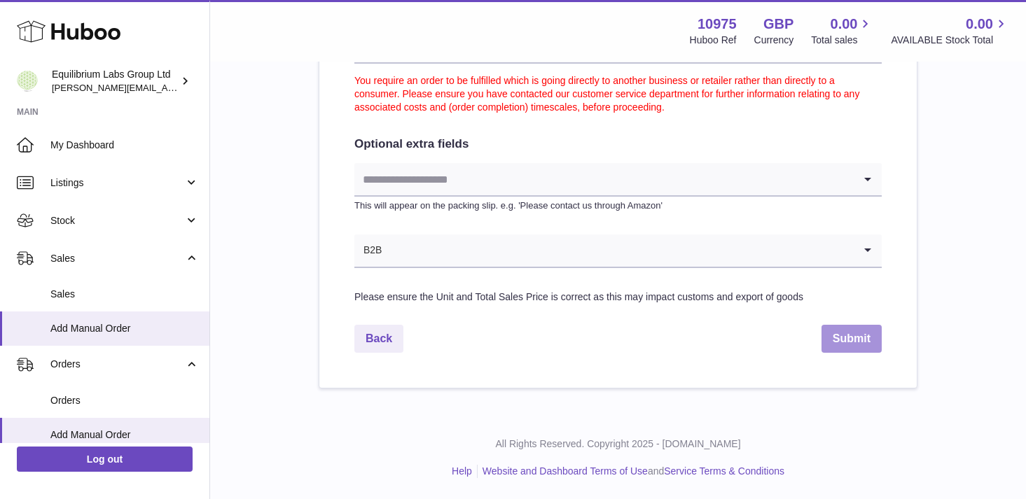
click at [867, 335] on button "Submit" at bounding box center [851, 339] width 60 height 29
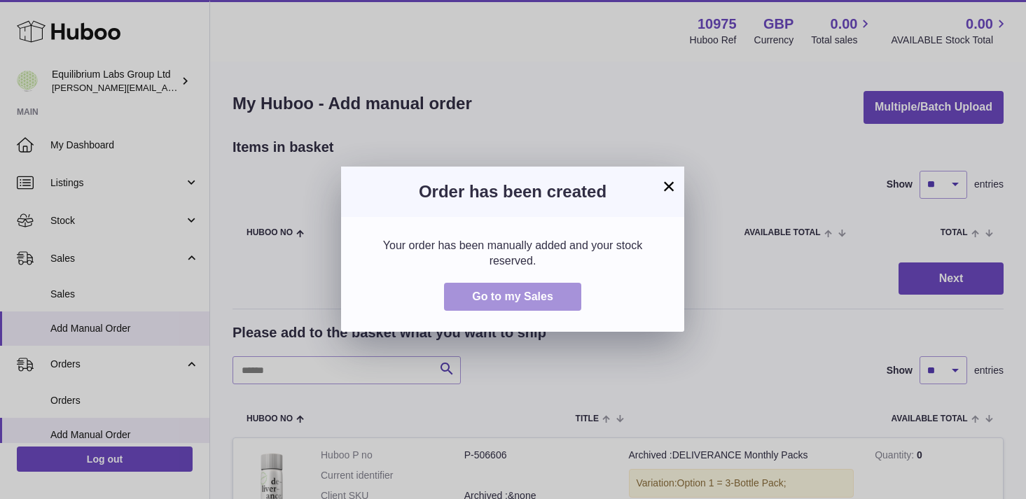
click at [545, 286] on button "Go to my Sales" at bounding box center [512, 297] width 137 height 29
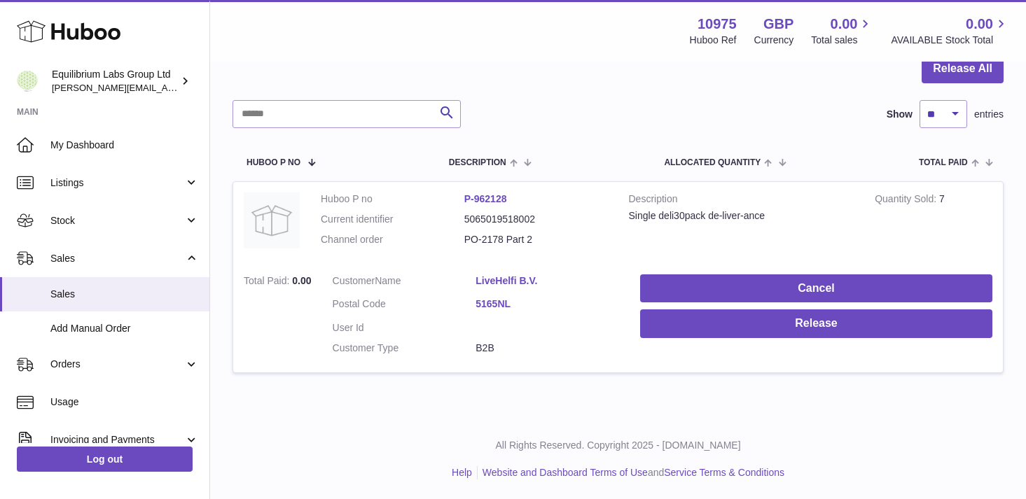
scroll to position [150, 0]
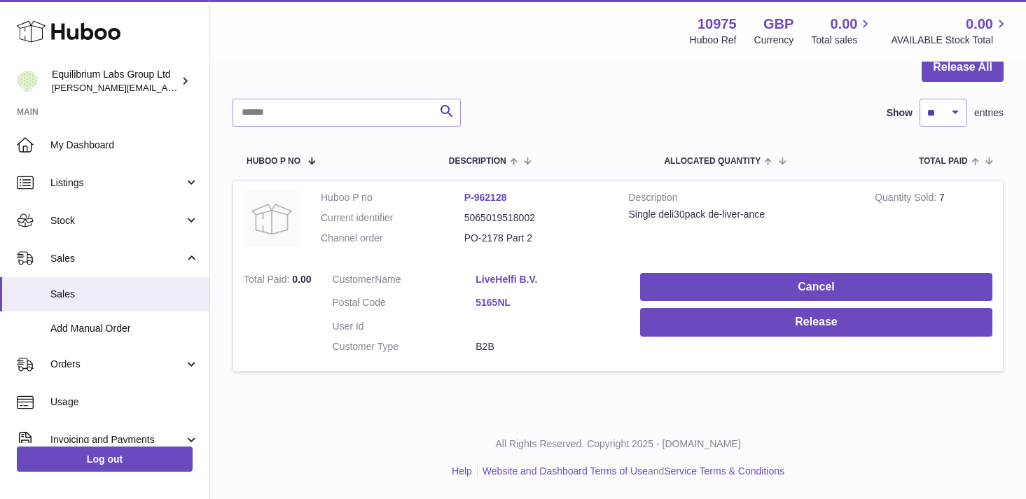
click at [569, 123] on div "Search Show ** ** ** *** entries" at bounding box center [617, 113] width 771 height 28
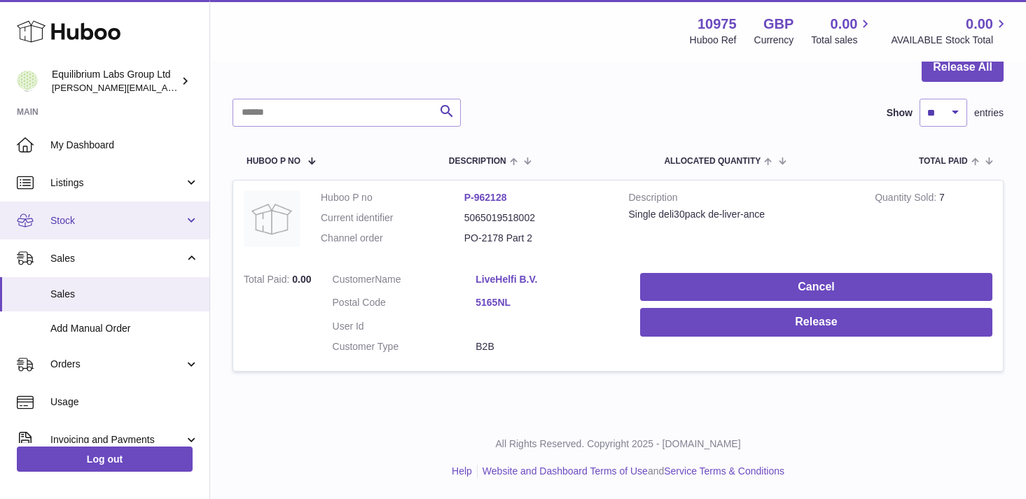
click at [162, 224] on span "Stock" at bounding box center [117, 220] width 134 height 13
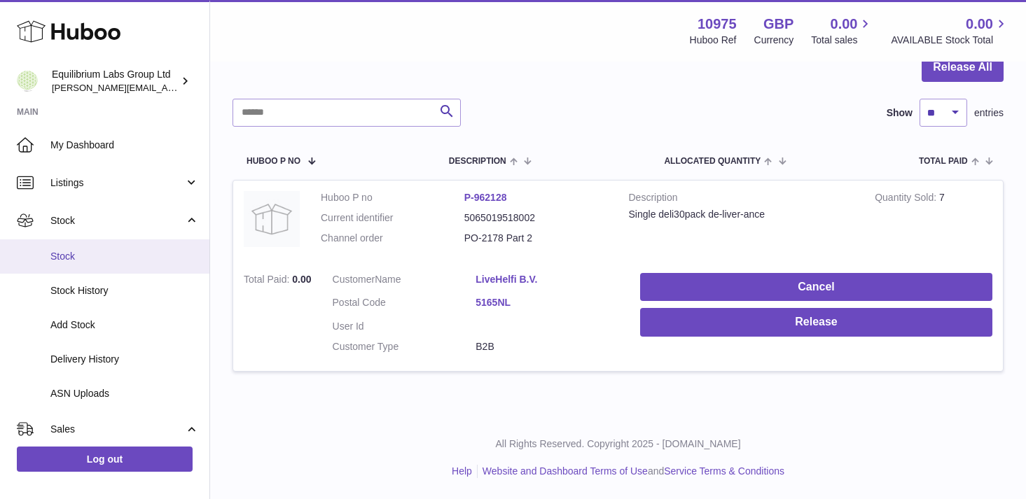
click at [127, 258] on span "Stock" at bounding box center [124, 256] width 148 height 13
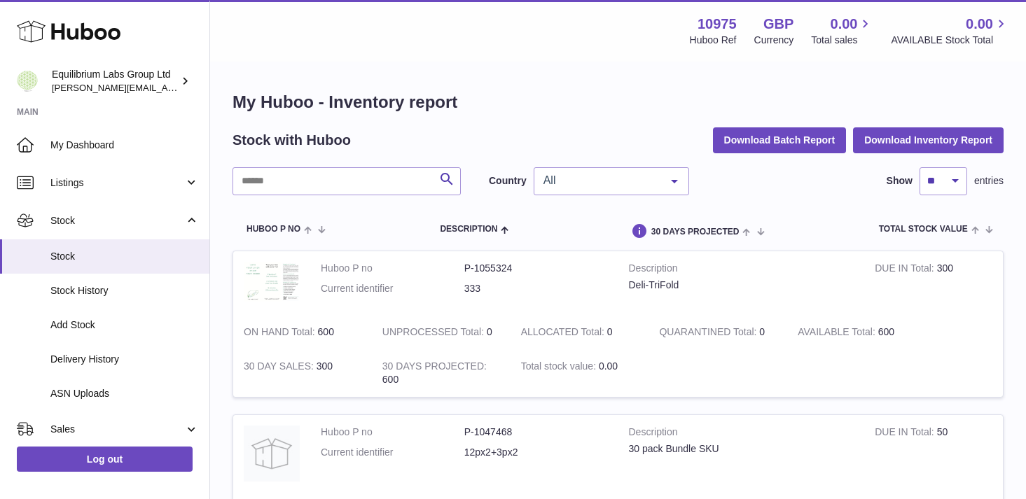
click at [613, 181] on span "All" at bounding box center [600, 181] width 120 height 14
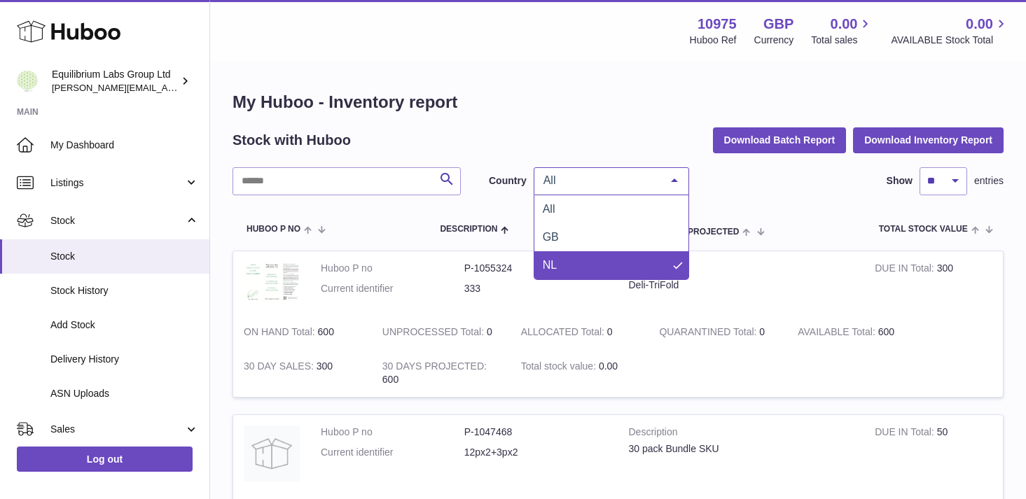
click at [588, 258] on span "NL" at bounding box center [611, 265] width 154 height 28
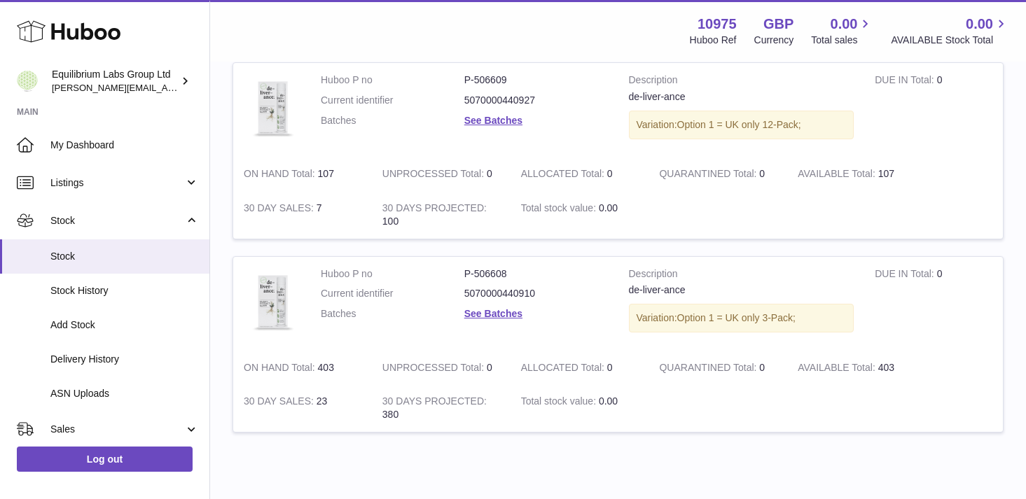
scroll to position [543, 0]
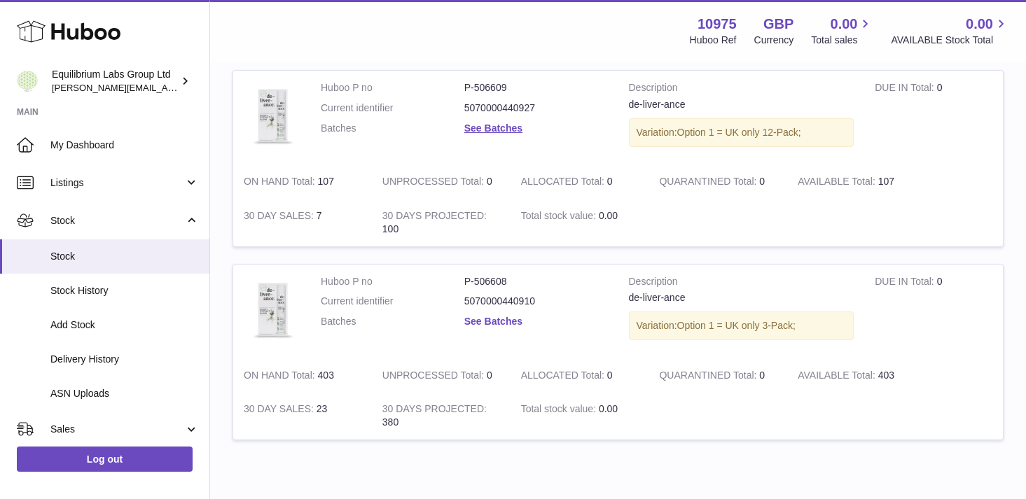
click at [505, 317] on link "See Batches" at bounding box center [493, 321] width 58 height 11
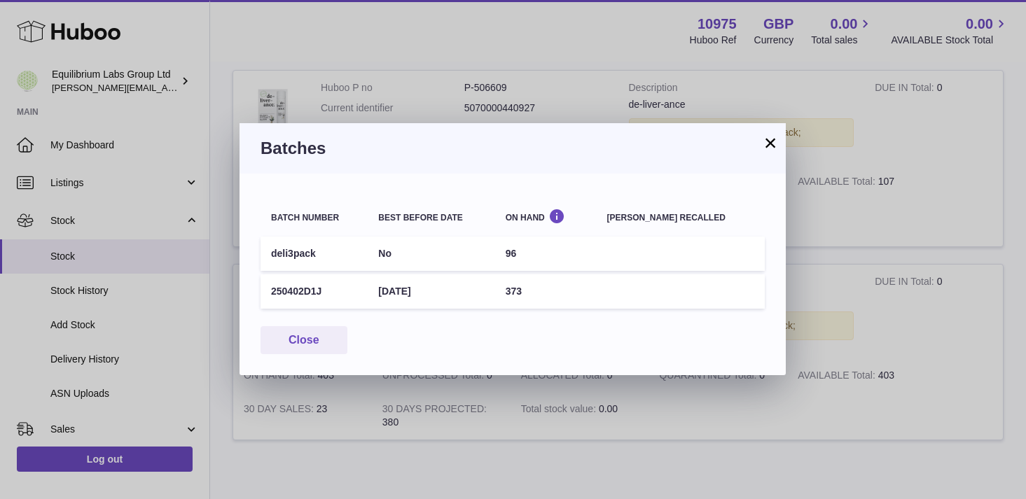
click at [771, 147] on button "×" at bounding box center [770, 142] width 17 height 17
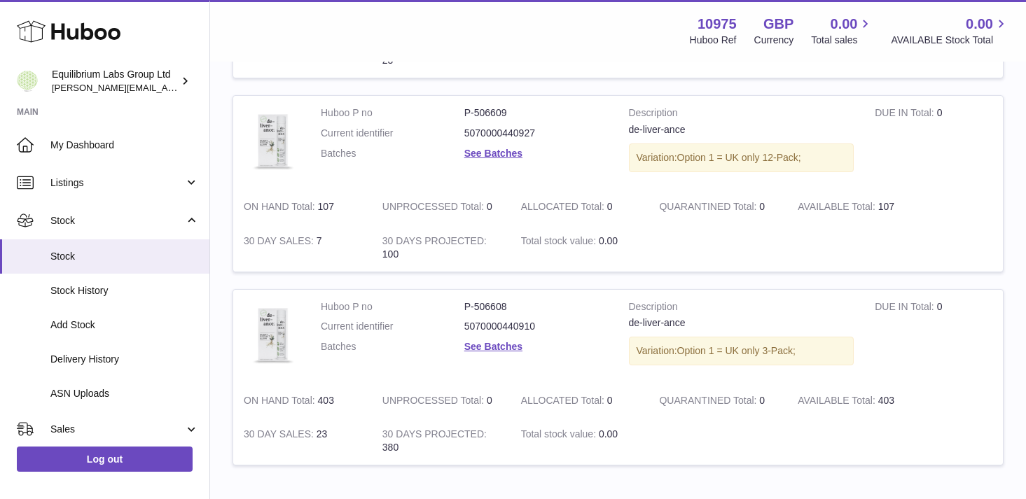
scroll to position [516, 0]
drag, startPoint x: 521, startPoint y: 114, endPoint x: 451, endPoint y: 109, distance: 70.2
click at [451, 109] on dl "Huboo P no P-506609 Current identifier 5070000440927 Batches See Batches" at bounding box center [464, 138] width 287 height 61
copy dl "P-506609"
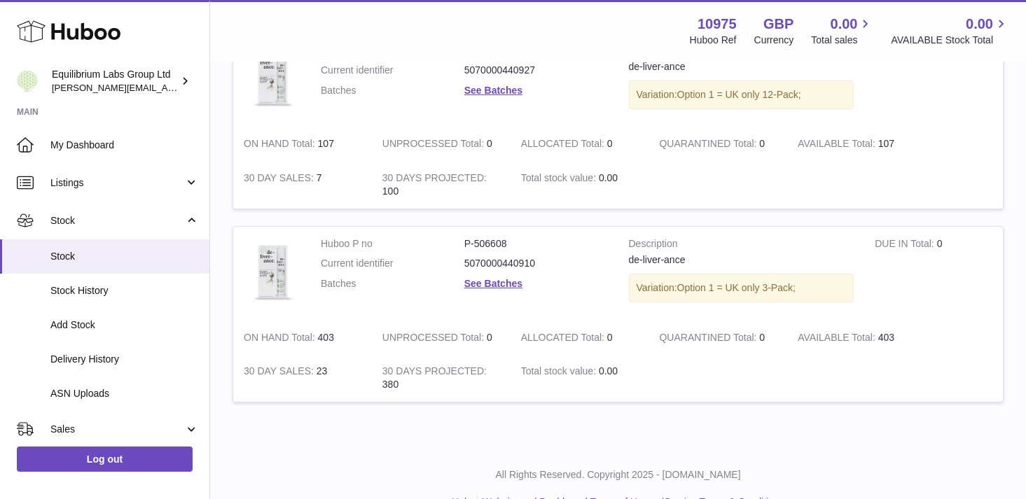
scroll to position [611, 0]
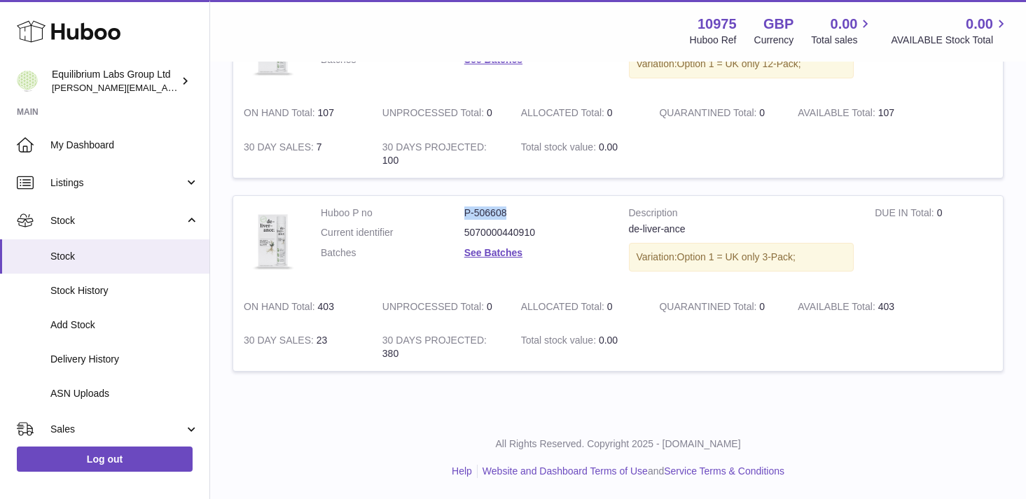
drag, startPoint x: 505, startPoint y: 209, endPoint x: 450, endPoint y: 209, distance: 55.3
click at [450, 209] on dl "Huboo P no P-506608 Current identifier 5070000440910 Batches See Batches" at bounding box center [464, 237] width 287 height 61
copy dl "P-506608"
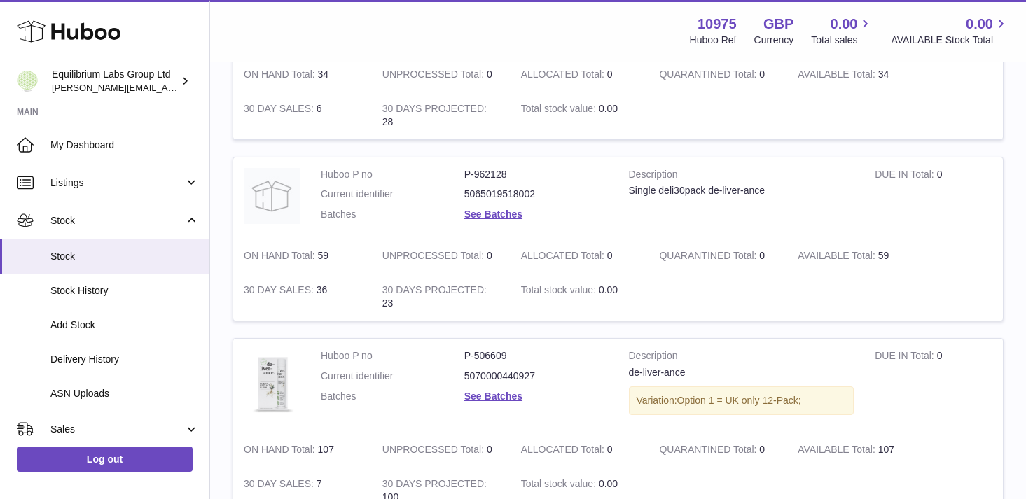
click at [569, 195] on dd "5065019518002" at bounding box center [536, 194] width 144 height 13
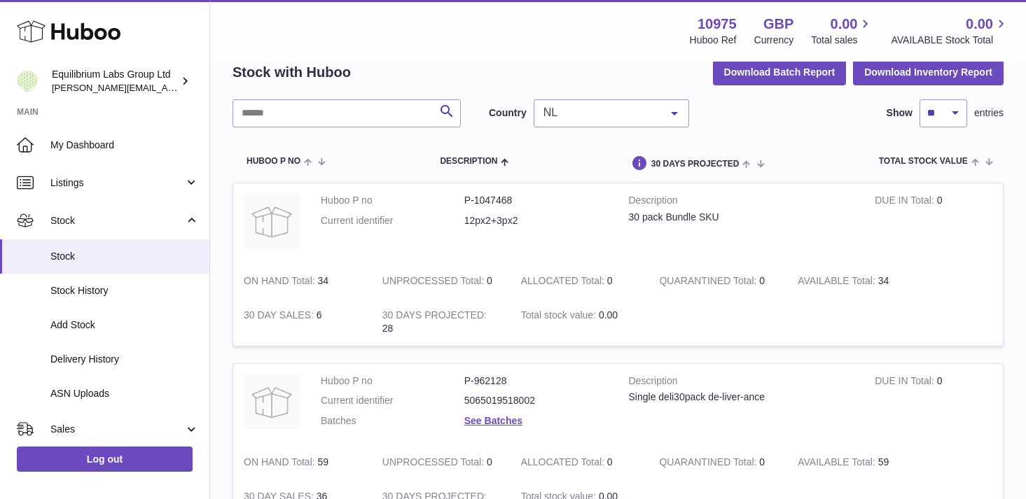
scroll to position [71, 0]
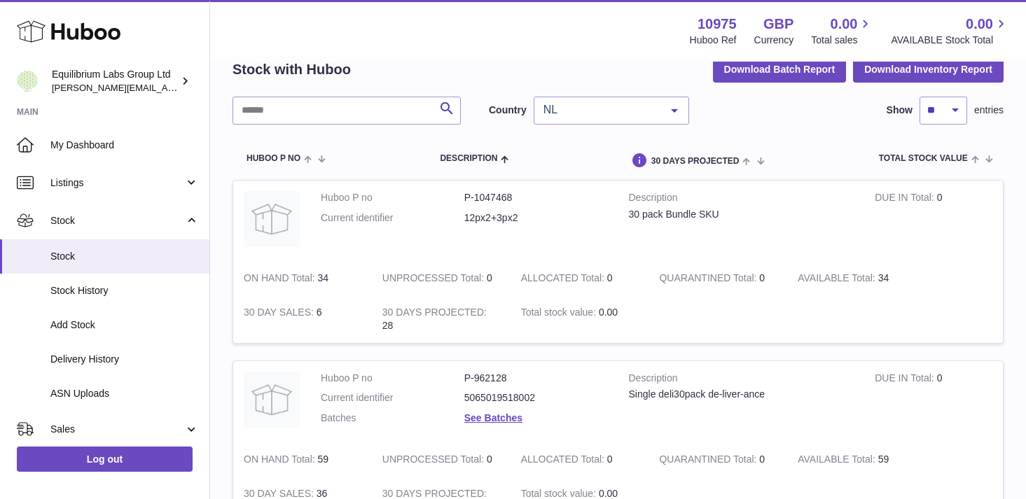
click at [607, 106] on span "NL" at bounding box center [600, 110] width 120 height 14
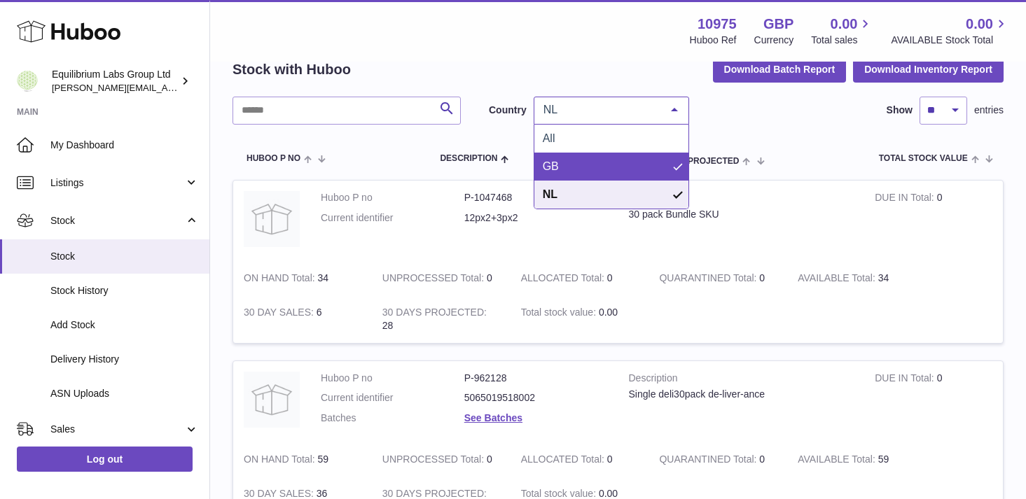
click at [589, 155] on span "GB" at bounding box center [611, 167] width 154 height 28
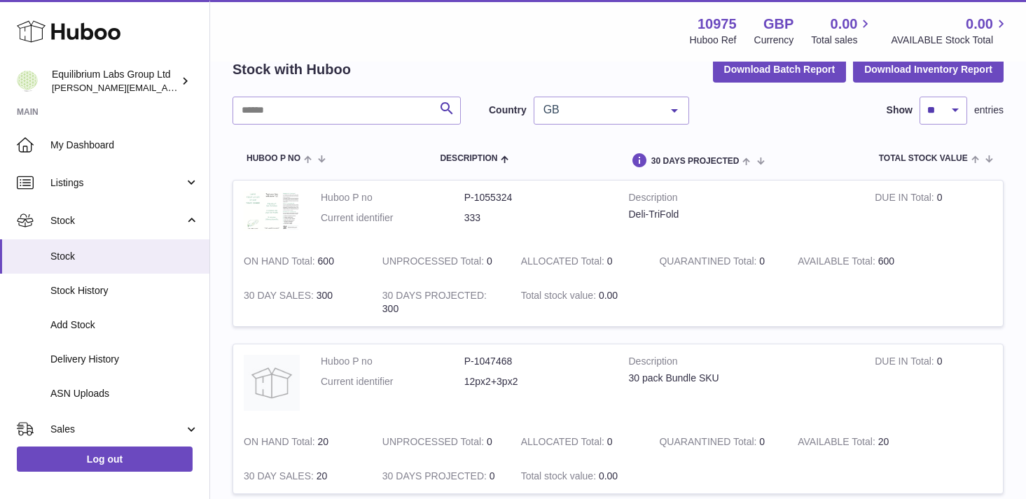
click at [647, 110] on span "GB" at bounding box center [600, 110] width 120 height 14
click at [575, 363] on dd "P-1047468" at bounding box center [536, 361] width 144 height 13
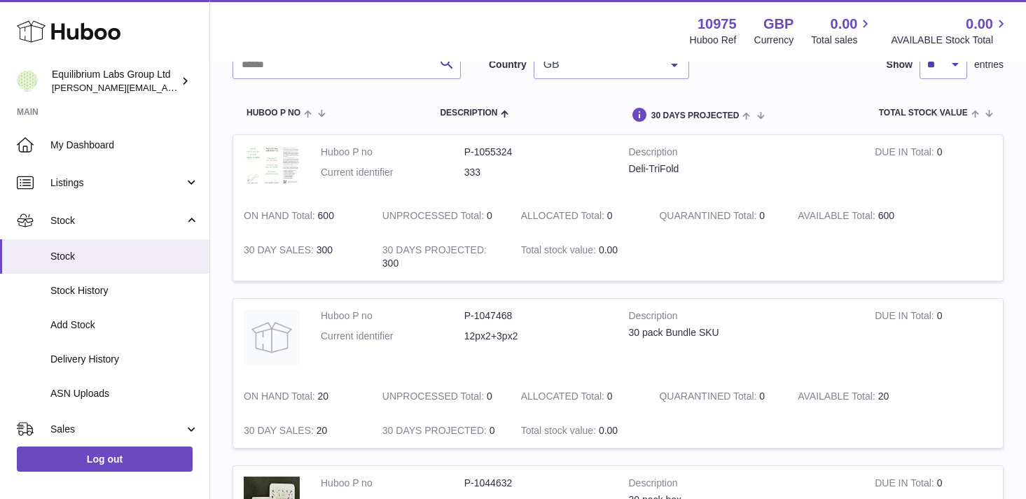
scroll to position [114, 0]
drag, startPoint x: 512, startPoint y: 160, endPoint x: 459, endPoint y: 156, distance: 52.7
click at [459, 156] on dl "Huboo P no P-1055324 Current identifier 333" at bounding box center [464, 168] width 287 height 41
copy dl "P-1055324"
click at [526, 183] on dl "Huboo P no P-1055324 Current identifier 333" at bounding box center [464, 168] width 287 height 41
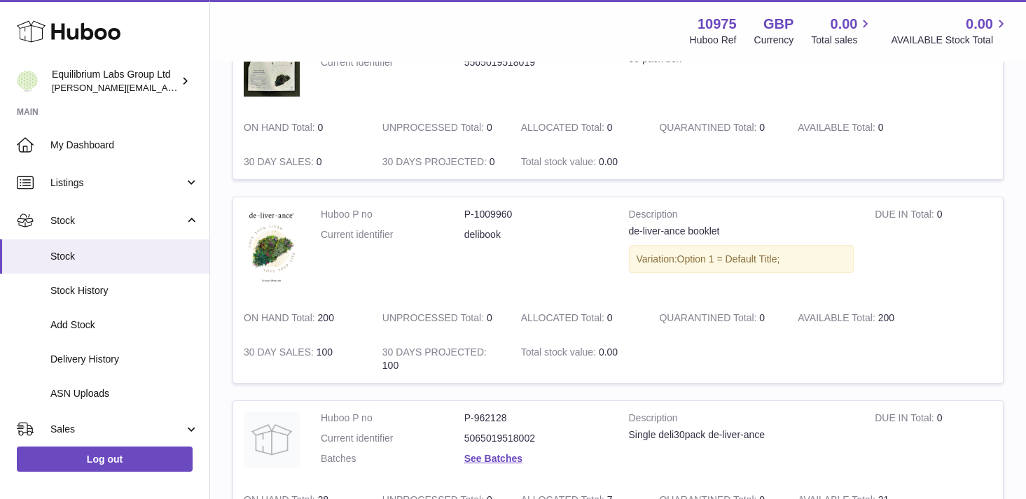
scroll to position [564, 0]
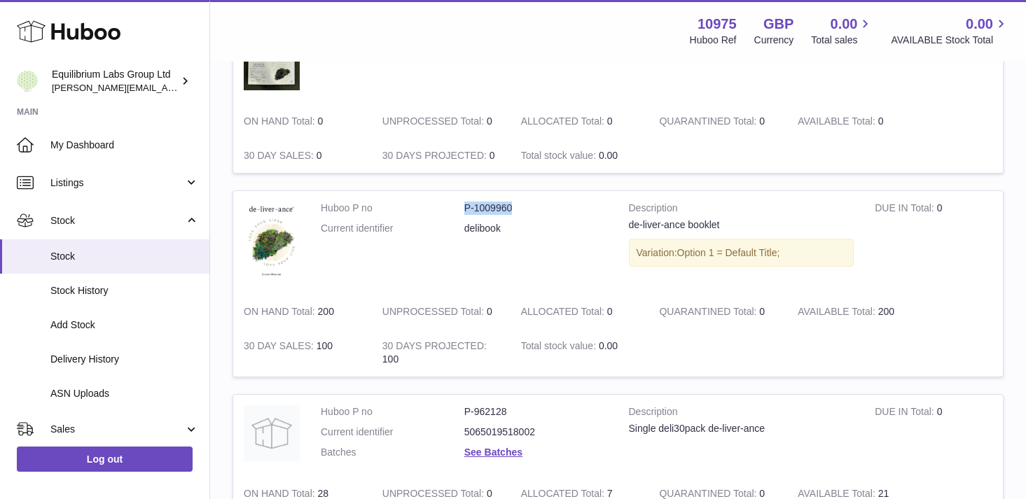
drag, startPoint x: 512, startPoint y: 209, endPoint x: 456, endPoint y: 211, distance: 56.0
click at [456, 211] on dl "Huboo P no P-1009960 Current identifier delibook" at bounding box center [464, 222] width 287 height 41
copy dl "P-1009960"
click at [559, 255] on td "Huboo P no P-1009960 Current identifier delibook" at bounding box center [464, 243] width 308 height 104
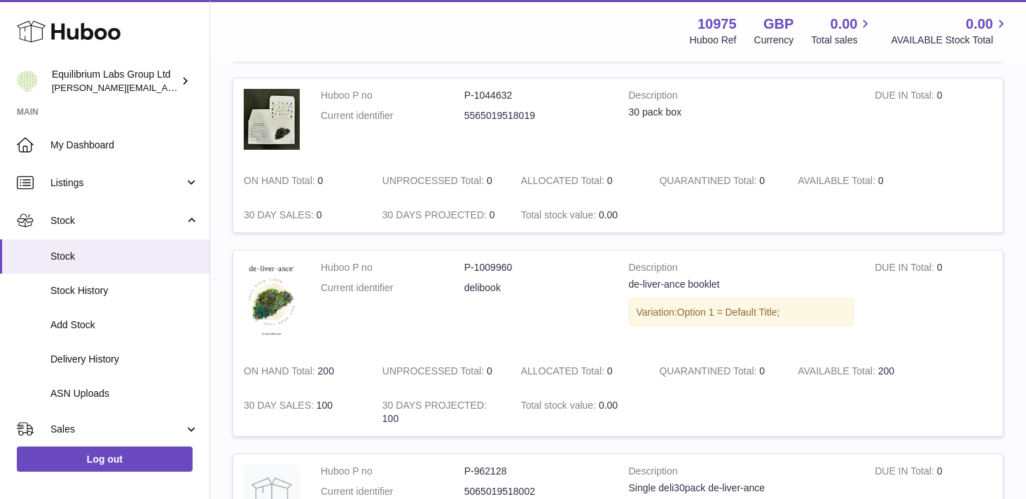
scroll to position [493, 0]
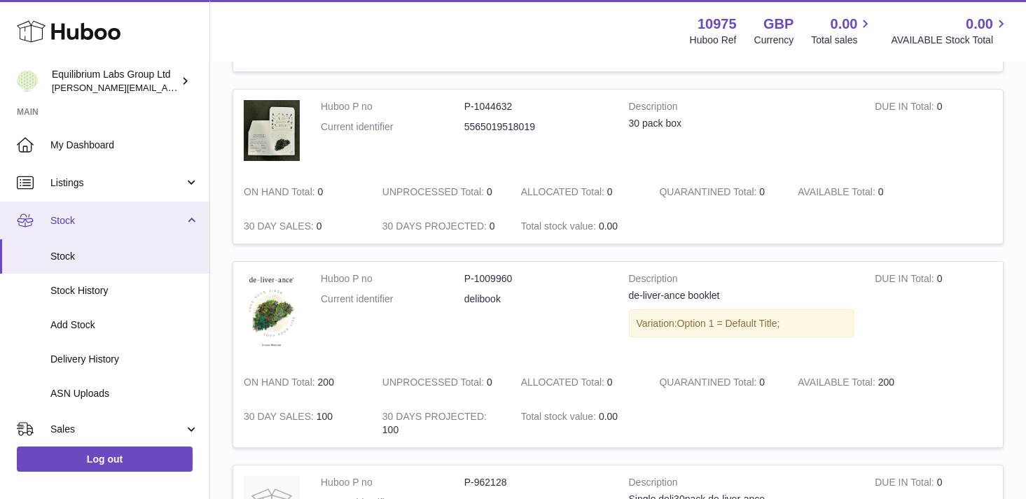
click at [170, 224] on span "Stock" at bounding box center [117, 220] width 134 height 13
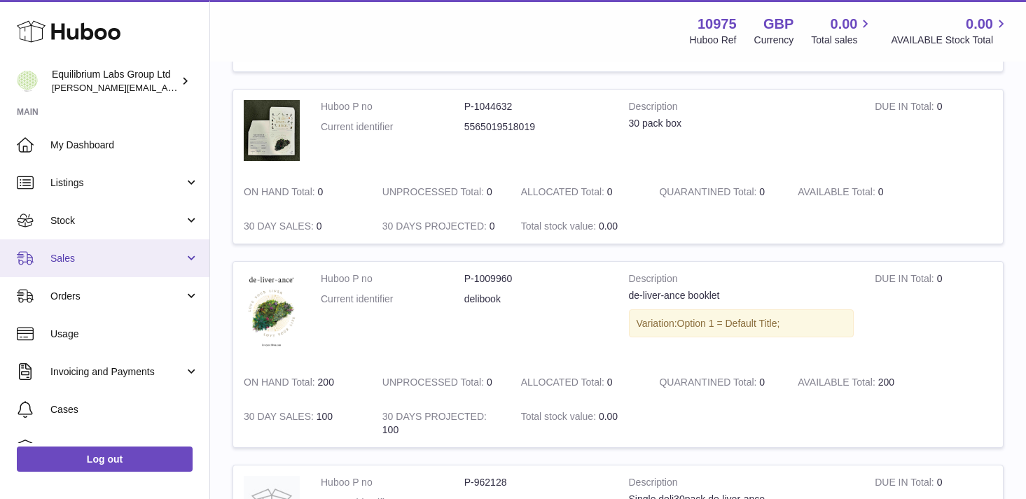
click at [158, 256] on span "Sales" at bounding box center [117, 258] width 134 height 13
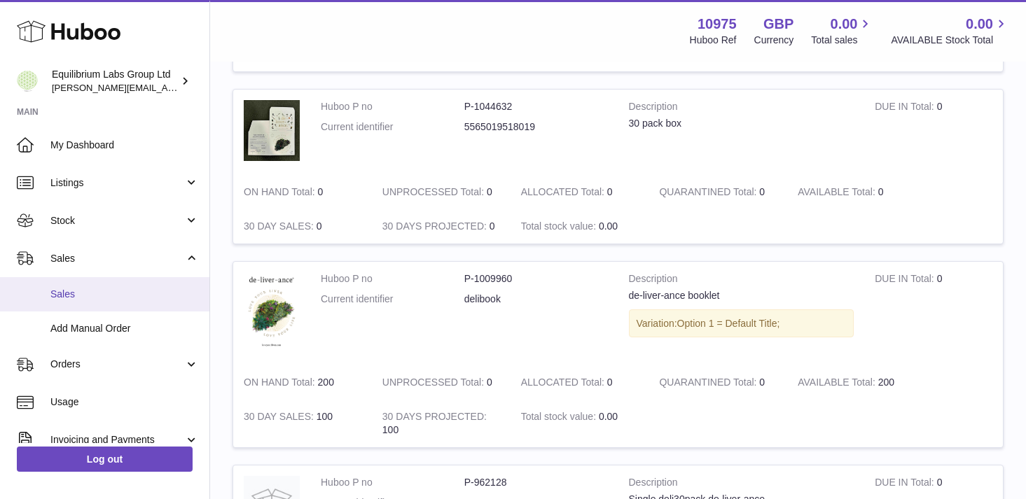
click at [145, 298] on span "Sales" at bounding box center [124, 294] width 148 height 13
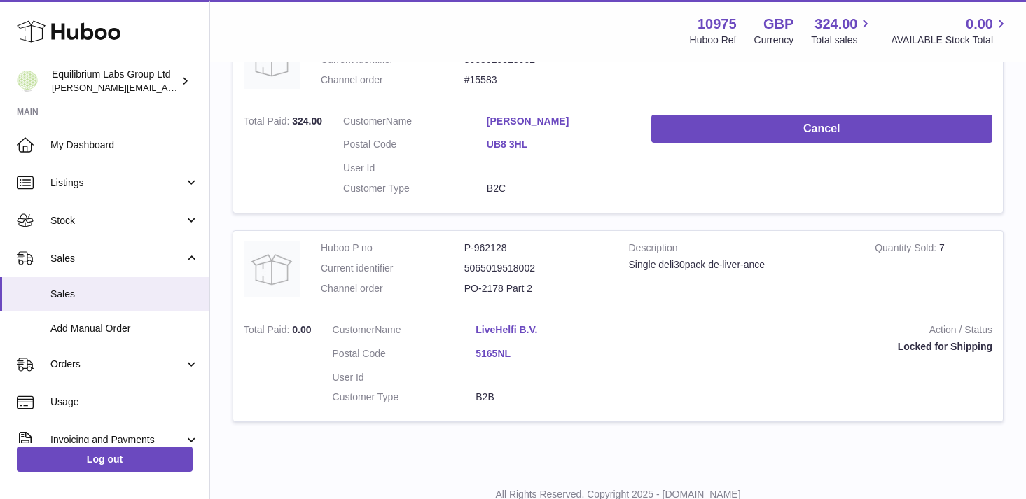
scroll to position [333, 0]
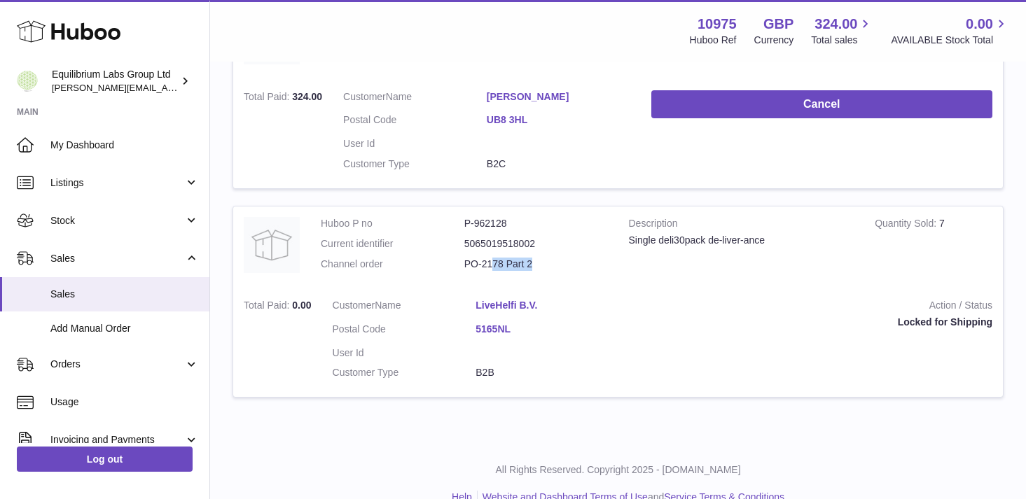
drag, startPoint x: 540, startPoint y: 267, endPoint x: 495, endPoint y: 266, distance: 44.8
click at [495, 266] on dd "PO-2178 Part 2" at bounding box center [536, 264] width 144 height 13
drag, startPoint x: 518, startPoint y: 225, endPoint x: 421, endPoint y: 217, distance: 97.7
click at [421, 217] on dl "Huboo P no P-962128 Current identifier 5065019518002 Channel order PO-2178 Part…" at bounding box center [464, 247] width 287 height 61
copy dl "P-962128"
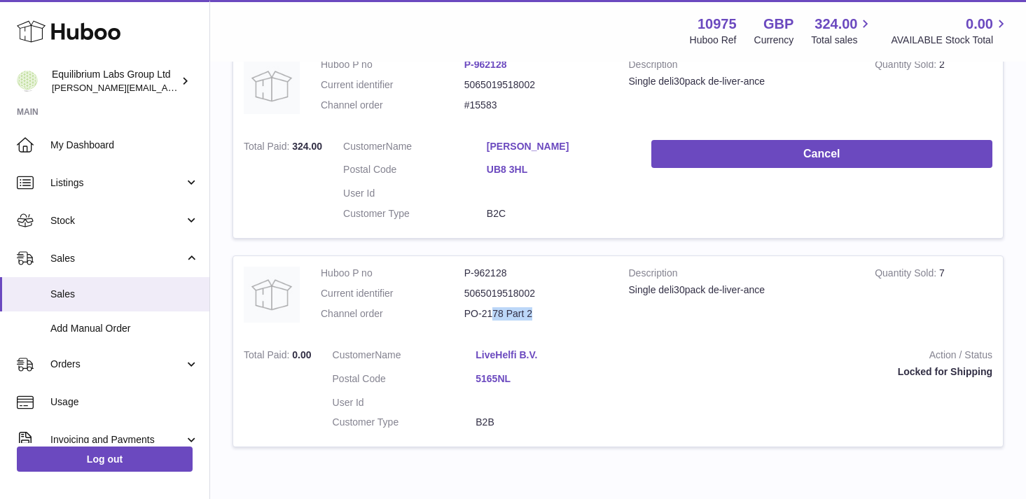
scroll to position [273, 0]
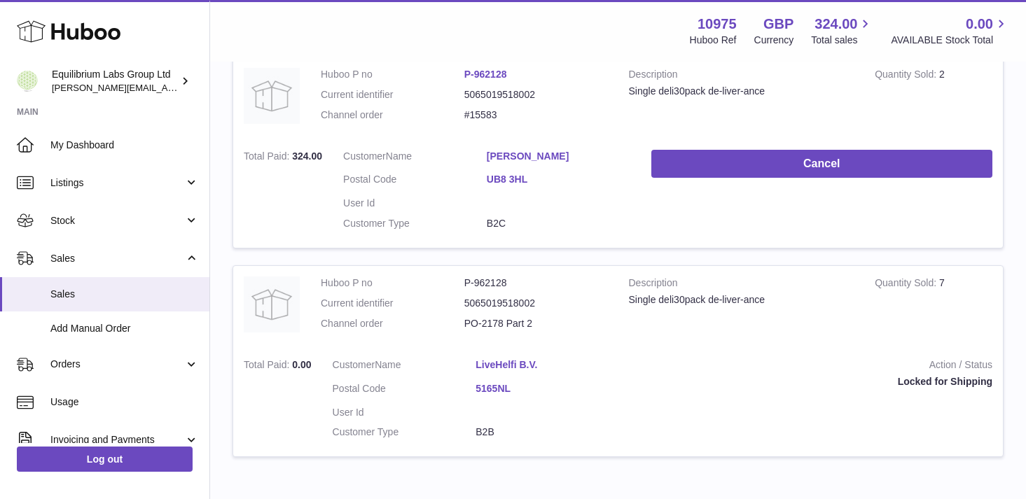
click at [533, 325] on dd "PO-2178 Part 2" at bounding box center [536, 323] width 144 height 13
drag, startPoint x: 552, startPoint y: 326, endPoint x: 318, endPoint y: 325, distance: 234.5
click at [318, 325] on td "Huboo P no P-962128 Current identifier 5065019518002 Channel order PO-2178 Part…" at bounding box center [464, 307] width 308 height 82
copy dl "Channel order PO-2178 Part 2"
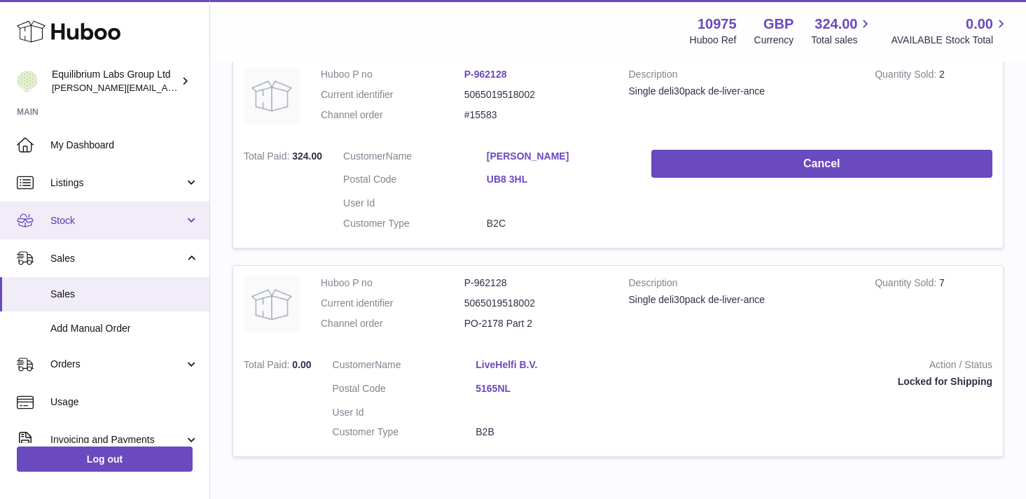
click at [158, 221] on span "Stock" at bounding box center [117, 220] width 134 height 13
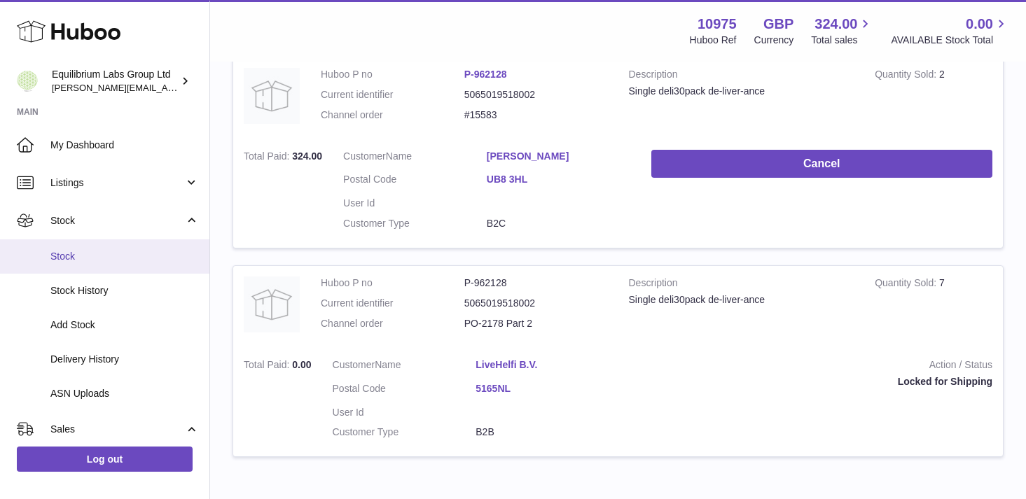
click at [134, 253] on span "Stock" at bounding box center [124, 256] width 148 height 13
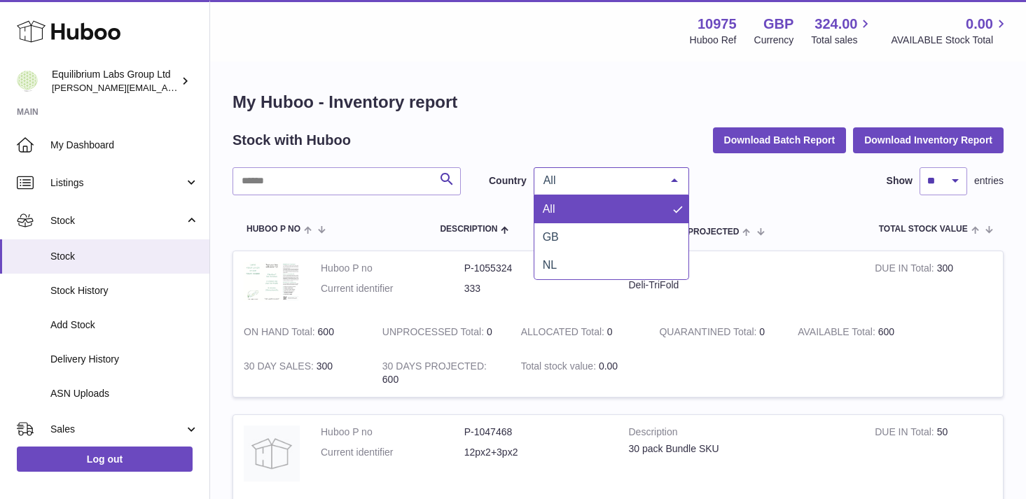
click at [586, 179] on span "All" at bounding box center [600, 181] width 120 height 14
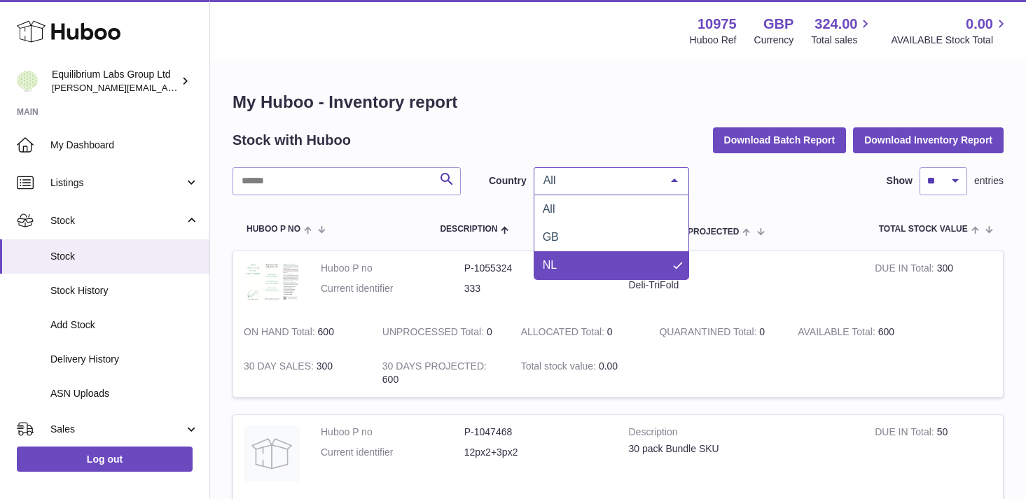
click at [583, 270] on span "NL" at bounding box center [611, 265] width 154 height 28
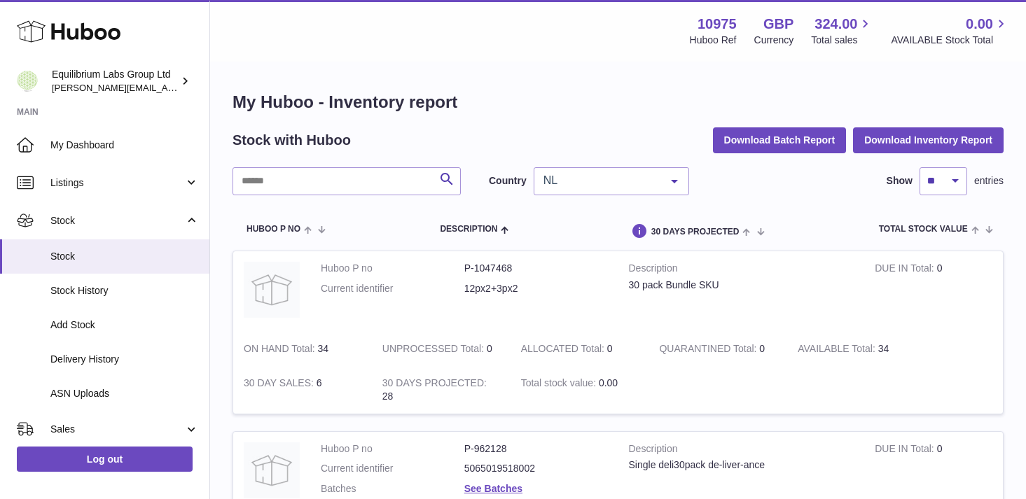
click at [613, 182] on span "NL" at bounding box center [600, 181] width 120 height 14
click at [606, 137] on div "Stock with Huboo Download Batch Report Download Inventory Report" at bounding box center [617, 139] width 771 height 25
click at [591, 185] on span "NL" at bounding box center [600, 181] width 120 height 14
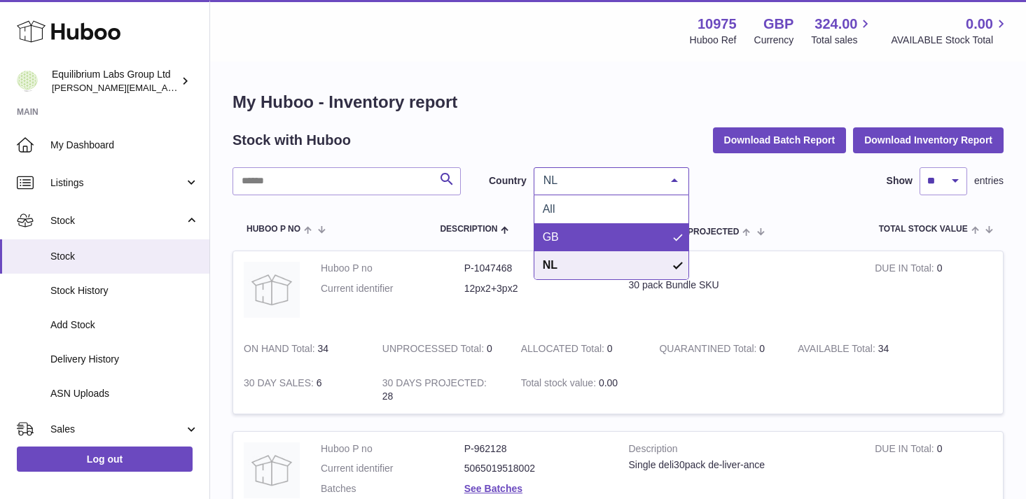
click at [564, 236] on span "GB" at bounding box center [611, 237] width 154 height 28
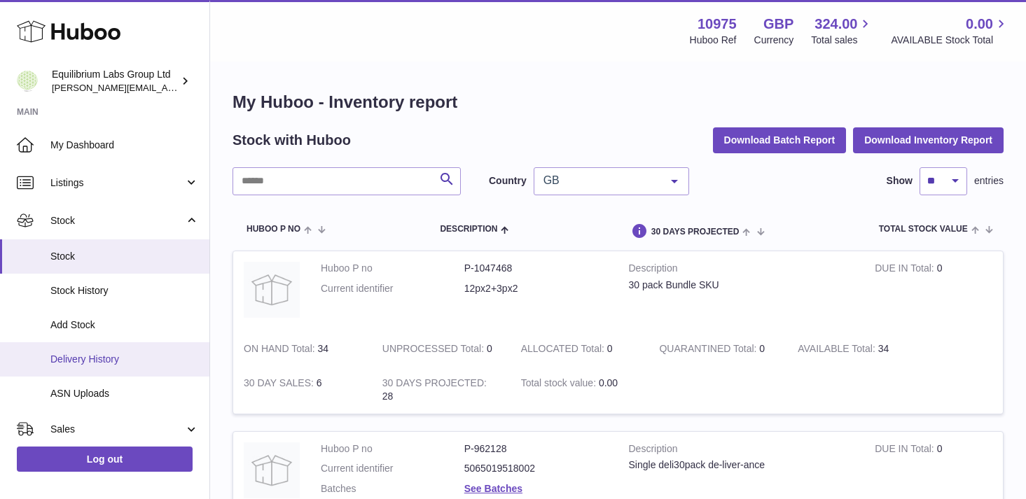
click at [118, 363] on span "Delivery History" at bounding box center [124, 359] width 148 height 13
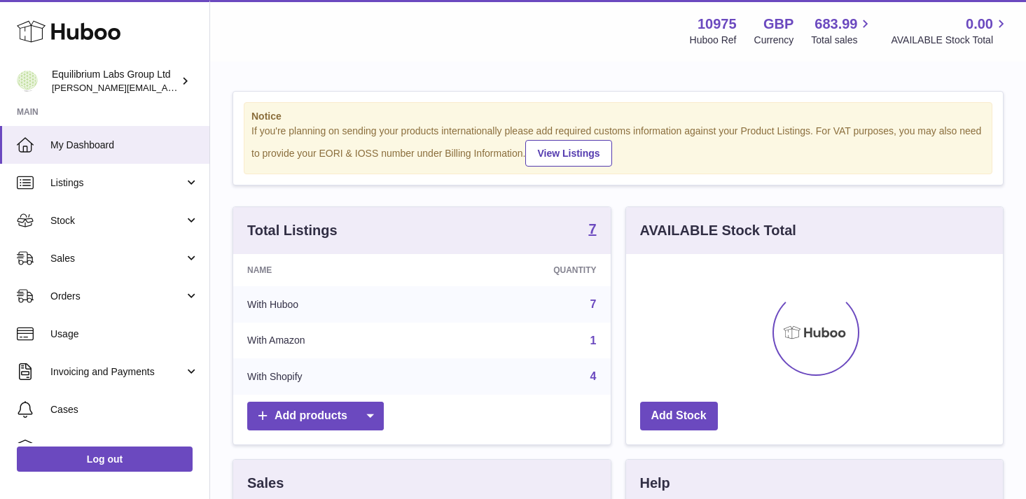
scroll to position [218, 377]
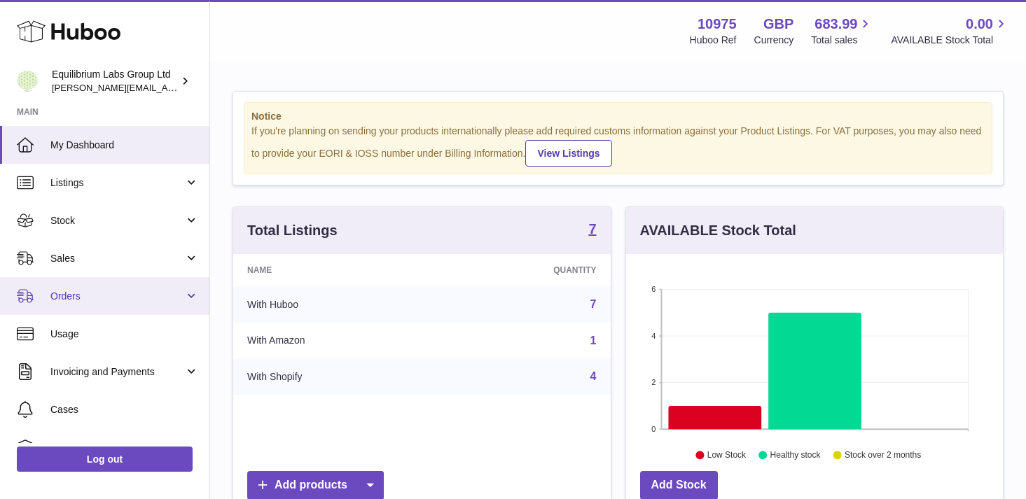
click at [165, 290] on span "Orders" at bounding box center [117, 296] width 134 height 13
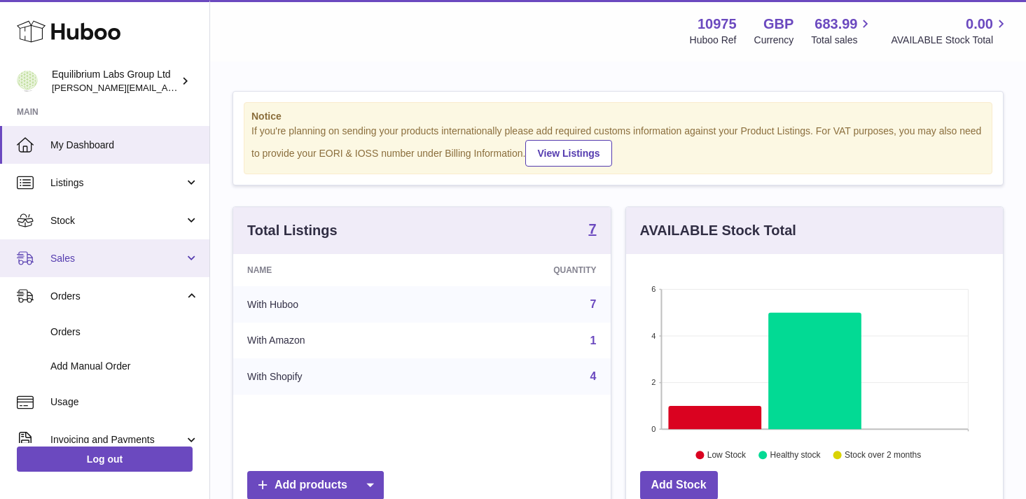
click at [139, 266] on link "Sales" at bounding box center [104, 258] width 209 height 38
click at [167, 256] on span "Sales" at bounding box center [117, 258] width 134 height 13
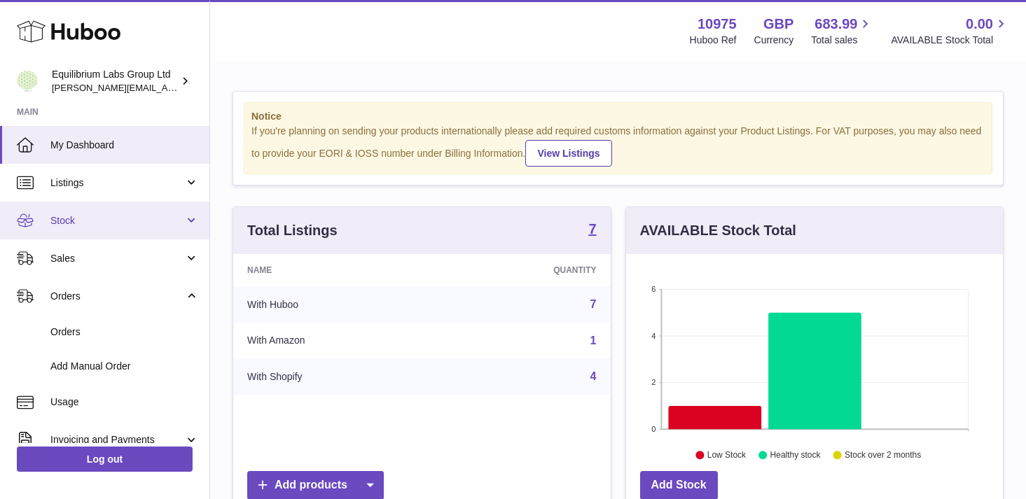
click at [166, 223] on span "Stock" at bounding box center [117, 220] width 134 height 13
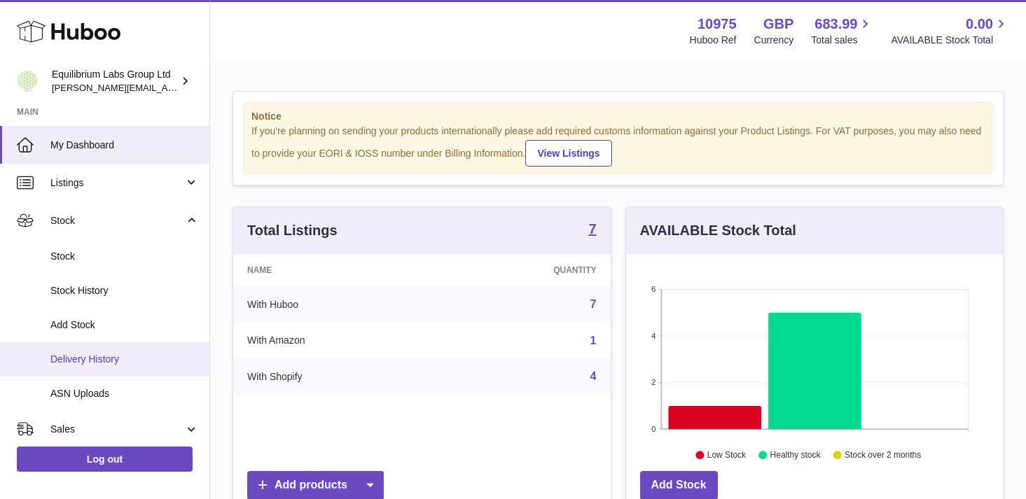
click at [123, 358] on span "Delivery History" at bounding box center [124, 359] width 148 height 13
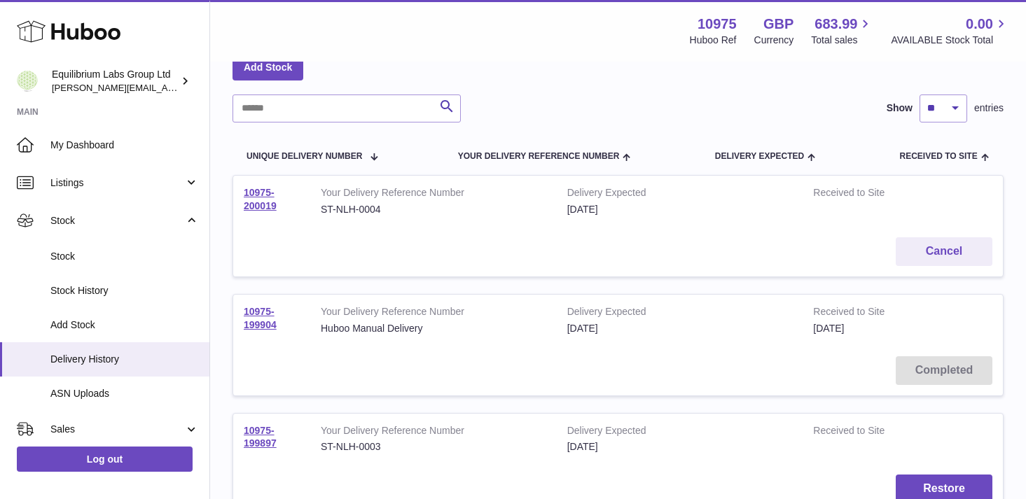
scroll to position [81, 0]
click at [255, 190] on link "10975-200019" at bounding box center [260, 198] width 33 height 25
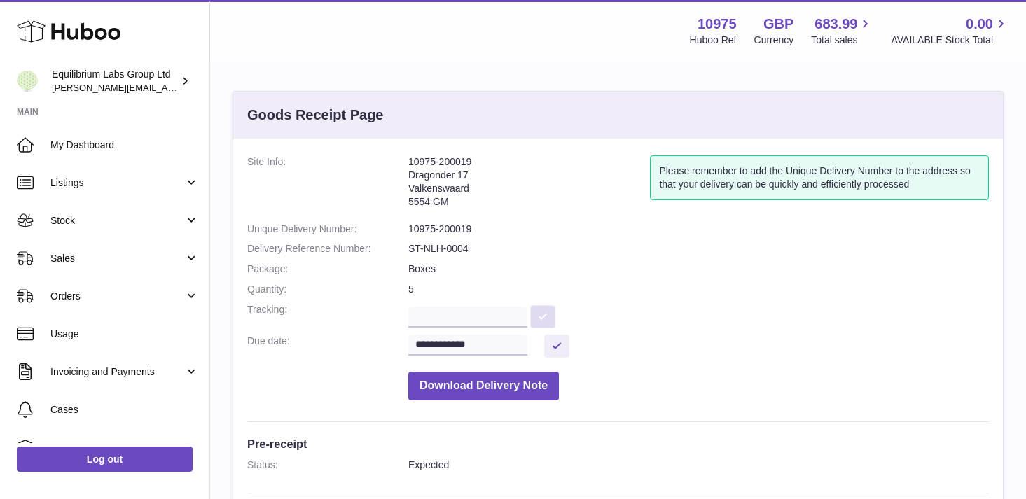
click at [555, 312] on button at bounding box center [542, 316] width 25 height 23
click at [456, 320] on input "text" at bounding box center [467, 317] width 119 height 21
paste input "**********"
type input "**********"
click at [540, 311] on button at bounding box center [542, 316] width 25 height 23
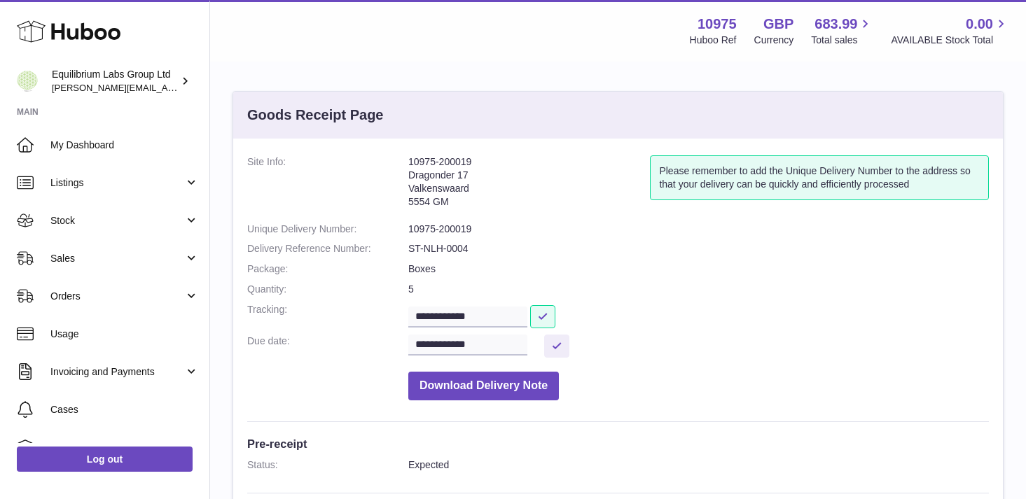
click at [529, 201] on address "10975-200019 Dragonder 17 Valkenswaard 5554 GM" at bounding box center [529, 185] width 242 height 60
click at [552, 322] on button at bounding box center [542, 316] width 25 height 23
click at [649, 319] on dd "**********" at bounding box center [698, 315] width 580 height 25
click at [124, 162] on link "My Dashboard" at bounding box center [104, 145] width 209 height 38
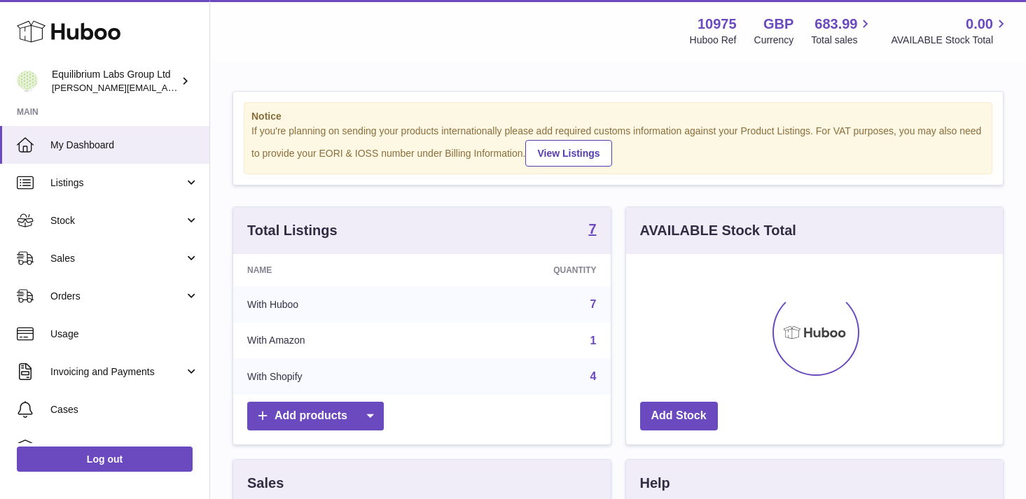
scroll to position [218, 377]
